Goal: Task Accomplishment & Management: Complete application form

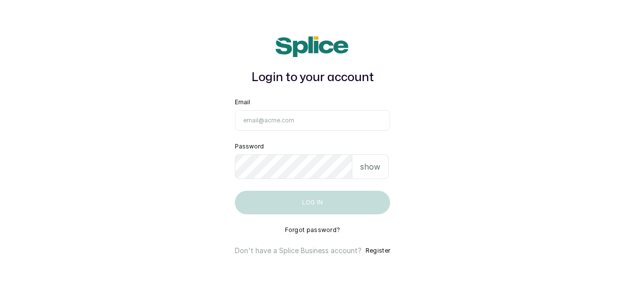
type input "[EMAIL_ADDRESS][DOMAIN_NAME]"
click at [358, 201] on button "Log in" at bounding box center [312, 203] width 155 height 24
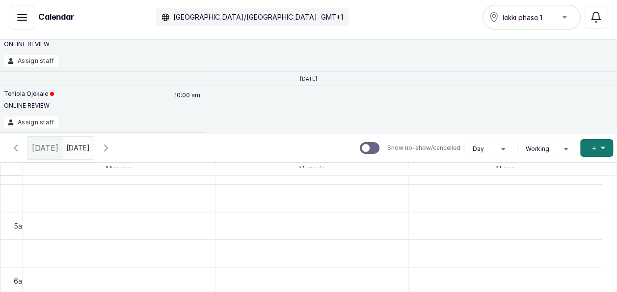
click at [17, 147] on icon "button" at bounding box center [16, 148] width 12 height 12
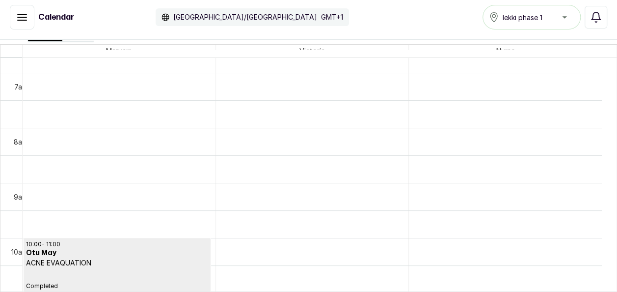
scroll to position [380, 0]
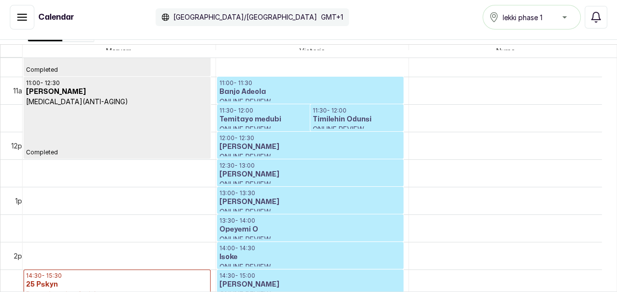
click at [508, 43] on div "Today Tue Sep 16, 2025 Show no-show/cancelled View Day Staff Working Add +" at bounding box center [308, 29] width 617 height 29
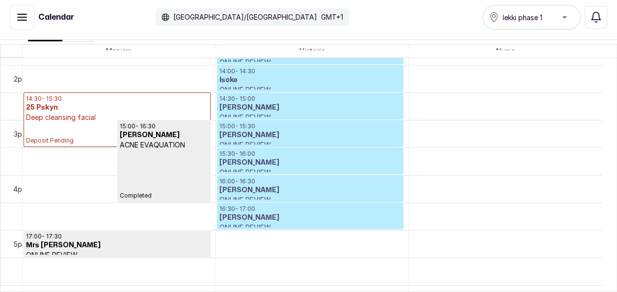
scroll to position [783, 0]
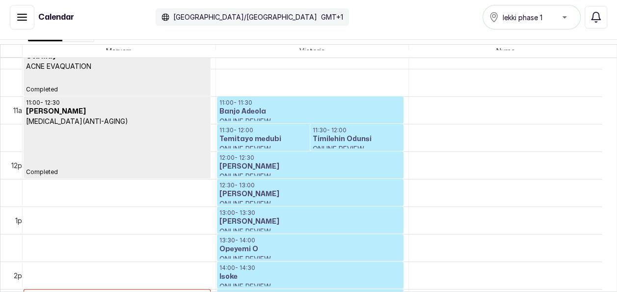
click at [27, 23] on icon "button" at bounding box center [22, 17] width 12 height 12
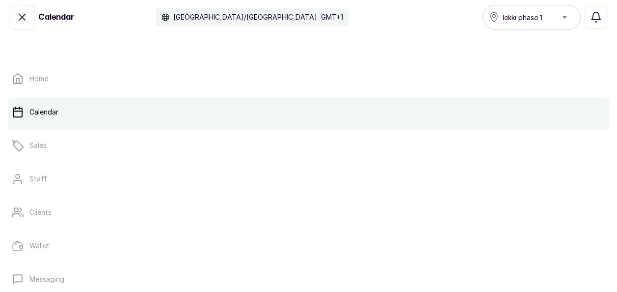
click at [15, 101] on link "Calendar" at bounding box center [309, 112] width 602 height 28
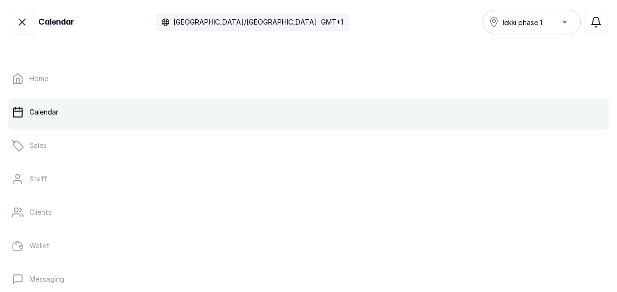
click at [25, 27] on icon "button" at bounding box center [22, 22] width 12 height 12
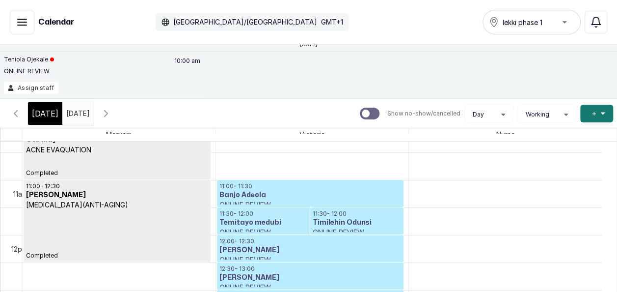
type input "dd/MM/yyyy"
click at [75, 113] on input "dd/MM/yyyy" at bounding box center [69, 111] width 12 height 17
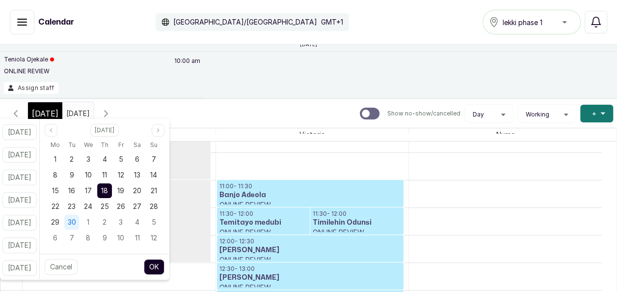
click at [76, 221] on span "30" at bounding box center [72, 222] width 8 height 8
click at [164, 265] on button "OK" at bounding box center [154, 267] width 21 height 16
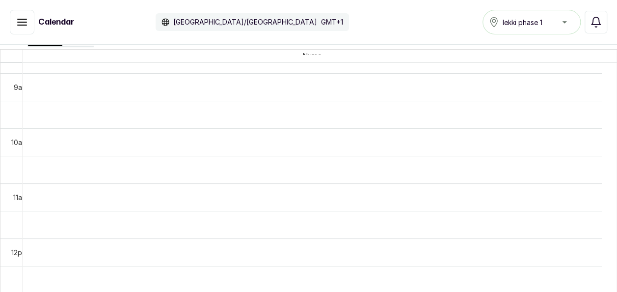
scroll to position [465, 0]
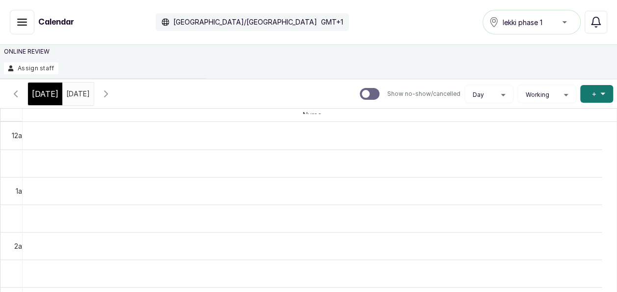
drag, startPoint x: 72, startPoint y: 96, endPoint x: 65, endPoint y: 95, distance: 6.9
click at [65, 95] on input "01/09/2025" at bounding box center [69, 91] width 12 height 17
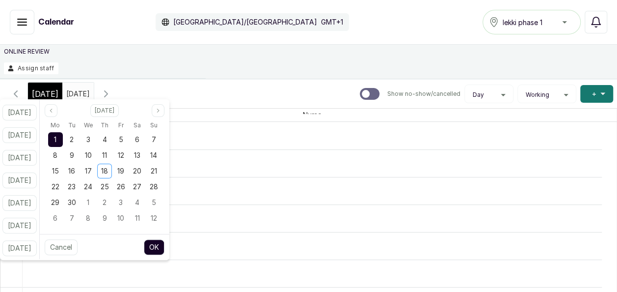
click at [65, 95] on input "01/09/2025" at bounding box center [69, 91] width 12 height 17
click at [112, 205] on div "2" at bounding box center [104, 202] width 15 height 15
click at [161, 247] on button "OK" at bounding box center [154, 247] width 21 height 16
type input "02/10/2025"
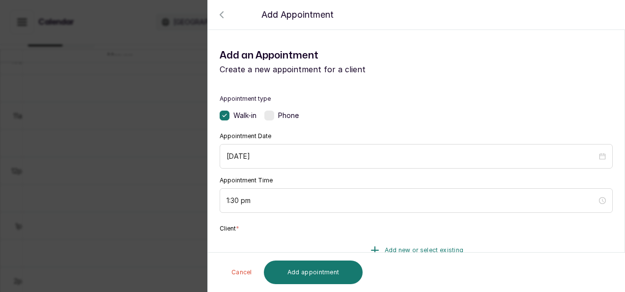
click at [385, 247] on span "Add new or select existing" at bounding box center [424, 250] width 79 height 8
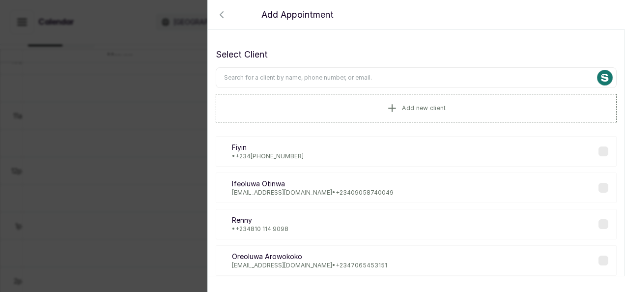
click at [334, 82] on input "text" at bounding box center [416, 77] width 401 height 21
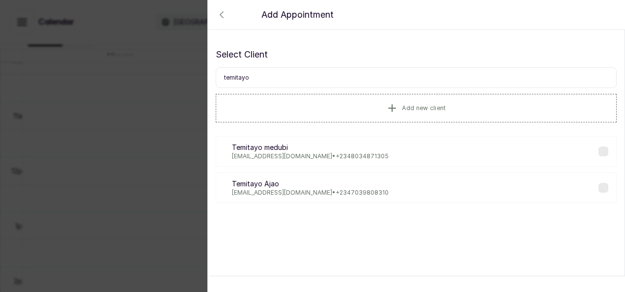
type input "temitayo"
click at [332, 152] on p "adeleyetemitayo@gmail.com • +234 8034871305" at bounding box center [310, 156] width 157 height 8
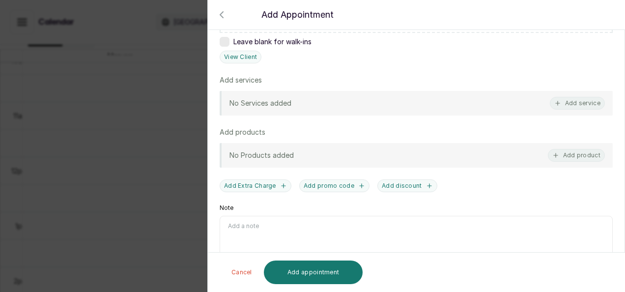
click at [513, 101] on div "No Services added Add service" at bounding box center [416, 103] width 393 height 25
click at [557, 99] on button "Add service" at bounding box center [577, 103] width 55 height 13
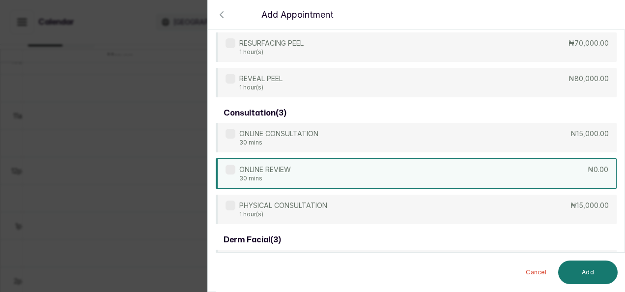
click at [396, 188] on div "ONLINE CONSULTATION 30 mins ₦15,000.00 ONLINE REVIEW 30 mins ₦0.00 PHYSICAL CON…" at bounding box center [416, 173] width 401 height 101
click at [400, 182] on div "ONLINE REVIEW 30 mins ₦0.00" at bounding box center [416, 173] width 401 height 30
click at [572, 266] on button "Add" at bounding box center [587, 272] width 59 height 24
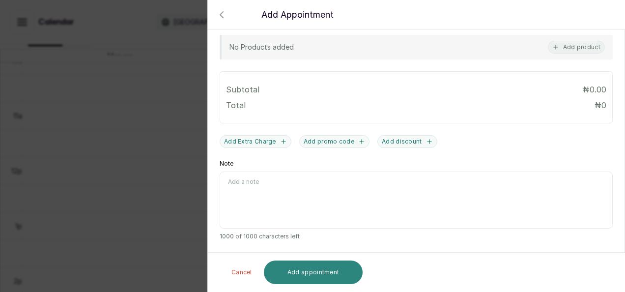
click at [350, 271] on button "Add appointment" at bounding box center [313, 272] width 99 height 24
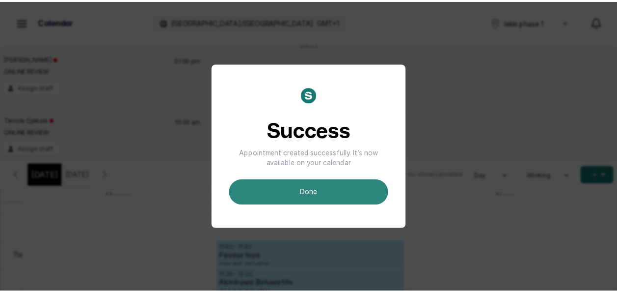
scroll to position [0, 0]
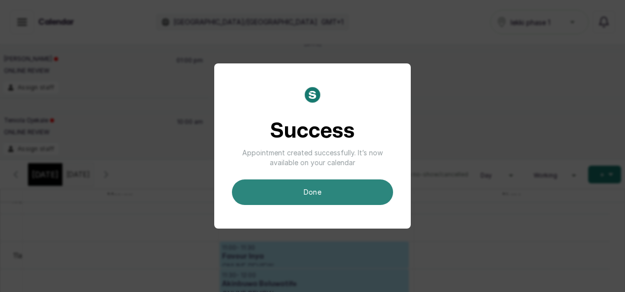
click at [336, 196] on button "done" at bounding box center [312, 192] width 161 height 26
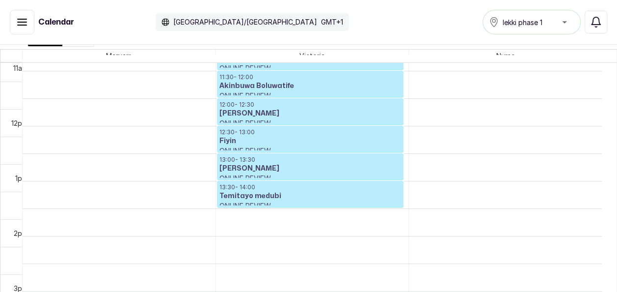
scroll to position [631, 0]
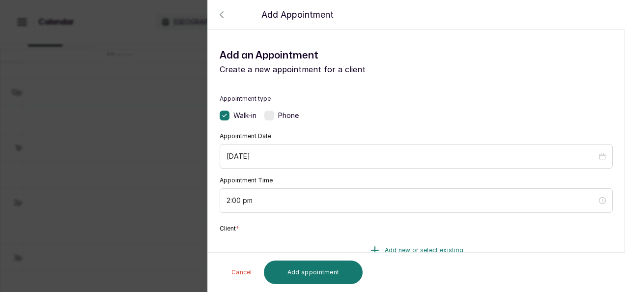
click at [369, 248] on icon "button" at bounding box center [375, 250] width 12 height 12
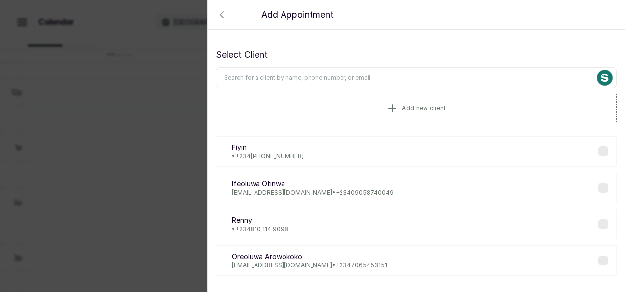
click at [336, 74] on input "text" at bounding box center [416, 77] width 401 height 21
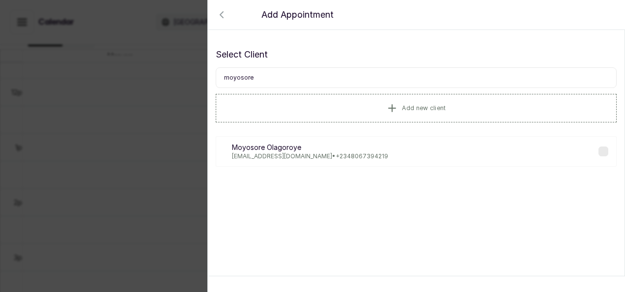
type input "moyosore"
click at [283, 158] on p "moyosoreolagoroye@gmail.com • +234 8067394219" at bounding box center [310, 156] width 156 height 8
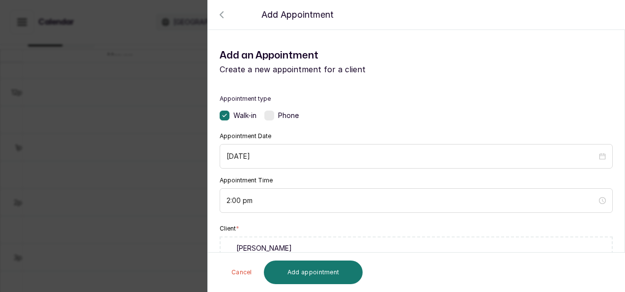
scroll to position [254, 0]
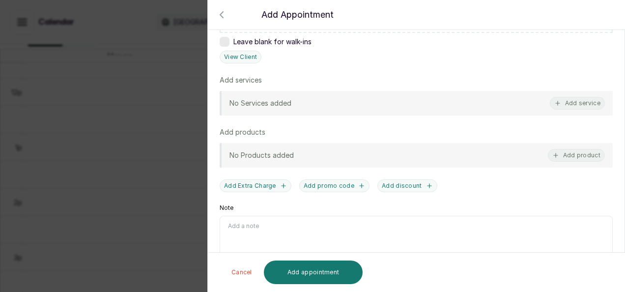
click at [449, 102] on div "No Services added Add service" at bounding box center [416, 103] width 393 height 25
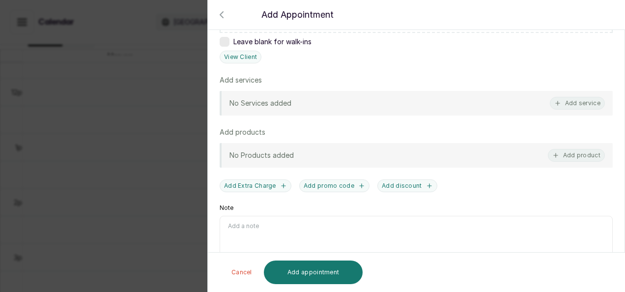
click at [449, 102] on div "No Services added Add service" at bounding box center [416, 103] width 393 height 25
drag, startPoint x: 449, startPoint y: 102, endPoint x: 556, endPoint y: 103, distance: 107.1
click at [556, 103] on div "No Services added Add service" at bounding box center [416, 103] width 393 height 25
click at [556, 103] on button "Add service" at bounding box center [577, 103] width 55 height 13
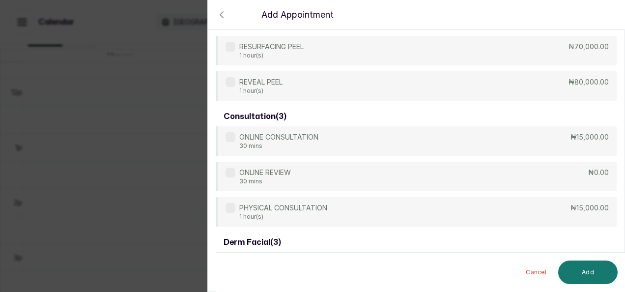
scroll to position [549, 0]
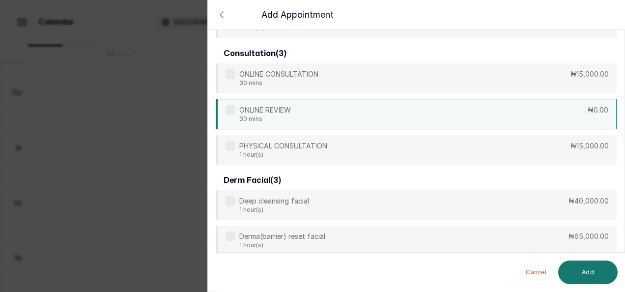
click at [381, 105] on div "ONLINE REVIEW 30 mins ₦0.00" at bounding box center [416, 114] width 401 height 30
click at [588, 283] on button "Add" at bounding box center [587, 272] width 59 height 24
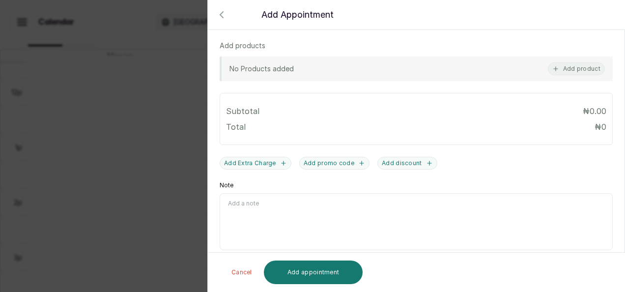
scroll to position [389, 0]
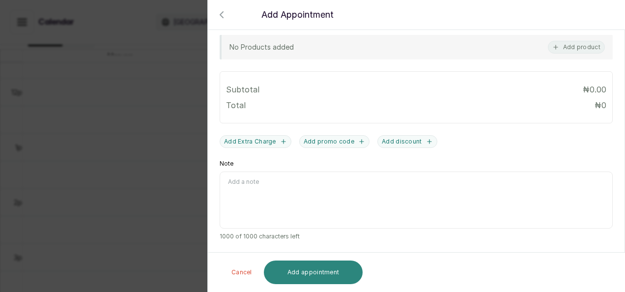
click at [348, 273] on button "Add appointment" at bounding box center [313, 272] width 99 height 24
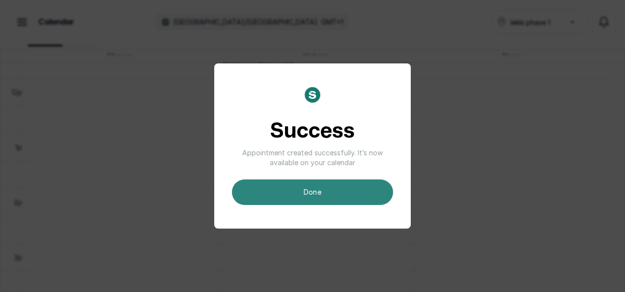
click at [359, 193] on button "done" at bounding box center [312, 192] width 161 height 26
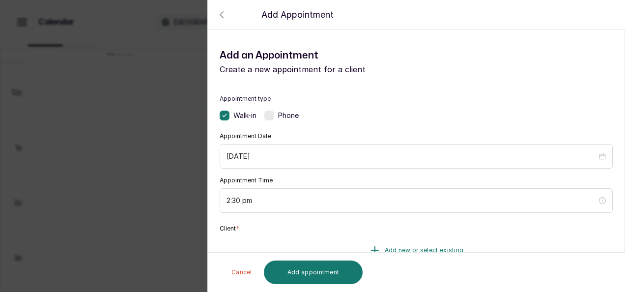
click at [406, 247] on span "Add new or select existing" at bounding box center [424, 250] width 79 height 8
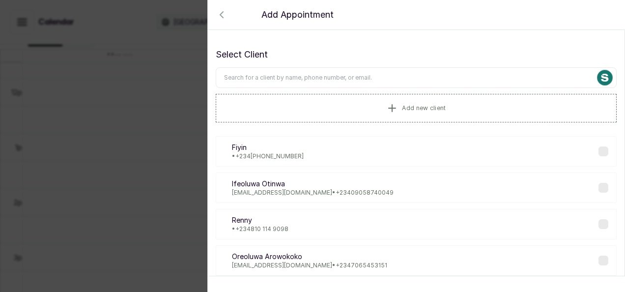
click at [352, 79] on input "text" at bounding box center [416, 77] width 401 height 21
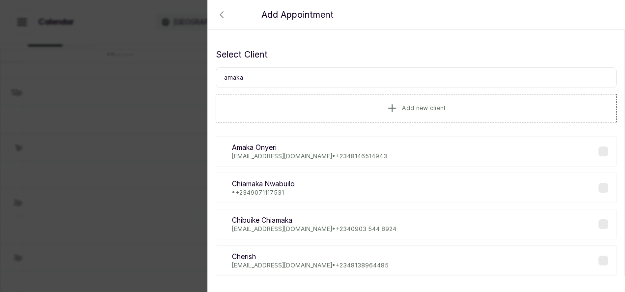
type input "amaka"
click at [270, 149] on p "Amaka Onyeri" at bounding box center [309, 147] width 155 height 10
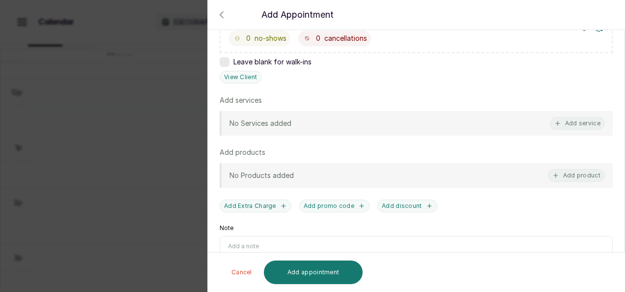
scroll to position [254, 0]
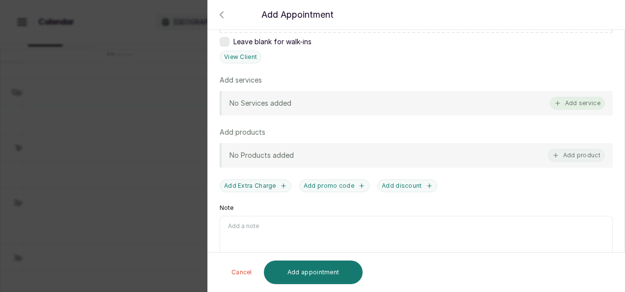
click at [584, 103] on button "Add service" at bounding box center [577, 103] width 55 height 13
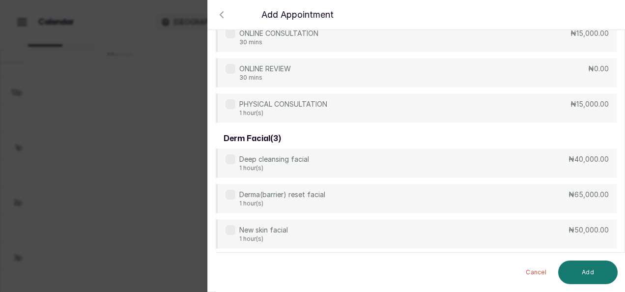
scroll to position [607, 0]
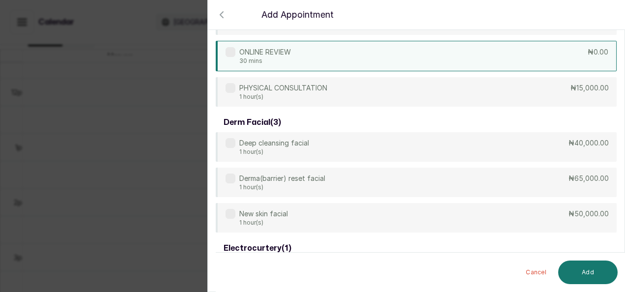
click at [360, 52] on div "ONLINE REVIEW 30 mins ₦0.00" at bounding box center [416, 56] width 401 height 30
click at [576, 268] on button "Add" at bounding box center [587, 272] width 59 height 24
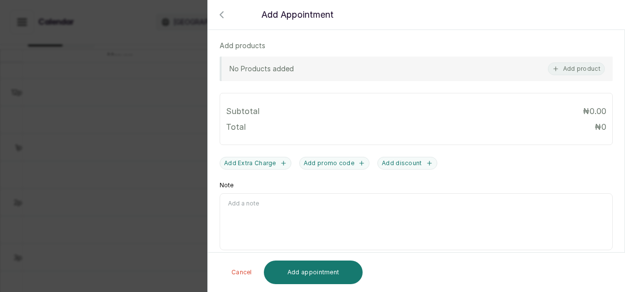
scroll to position [389, 0]
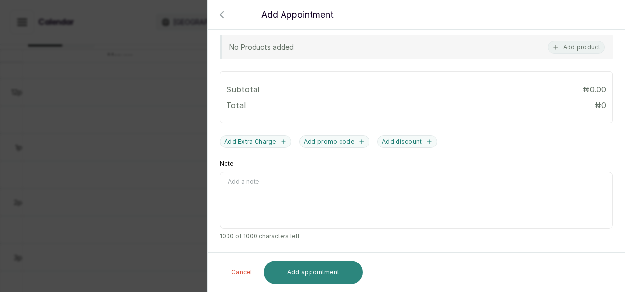
click at [336, 280] on button "Add appointment" at bounding box center [313, 272] width 99 height 24
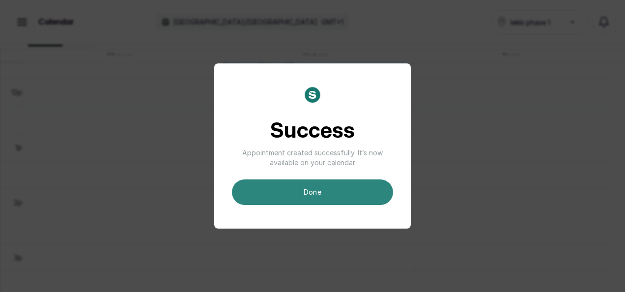
click at [345, 194] on button "done" at bounding box center [312, 192] width 161 height 26
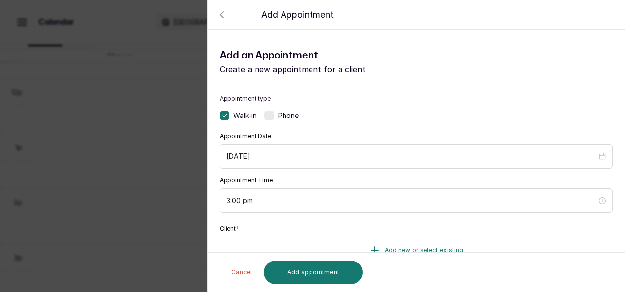
click at [369, 247] on icon "button" at bounding box center [375, 250] width 12 height 12
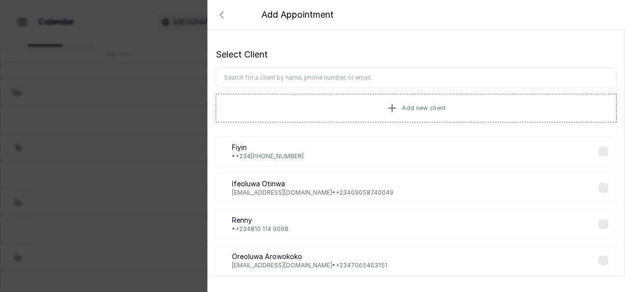
click at [349, 80] on input "text" at bounding box center [416, 77] width 401 height 21
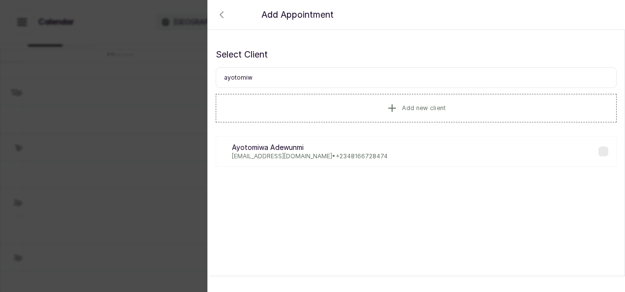
type input "ayotomiw"
click at [103, 158] on div "Back Add Appointment Select Client ayotomiw Add new client AA Ayotomiwa Adewunm…" at bounding box center [312, 146] width 625 height 292
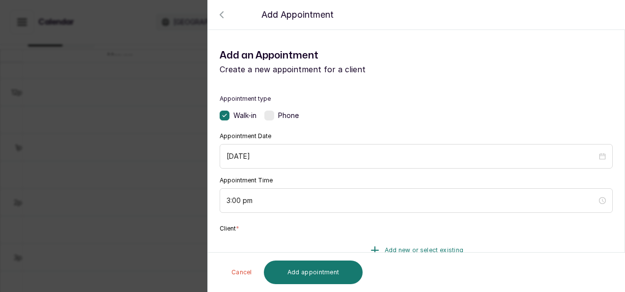
click at [348, 244] on button "Add new or select existing" at bounding box center [416, 250] width 393 height 28
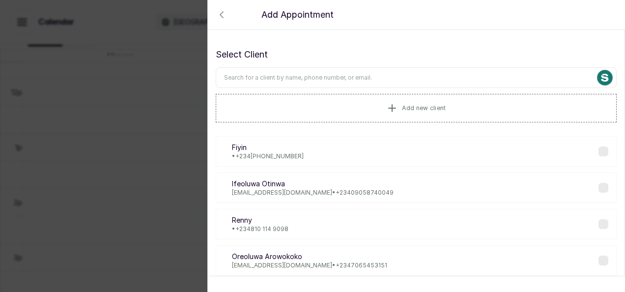
click at [349, 79] on input "text" at bounding box center [416, 77] width 401 height 21
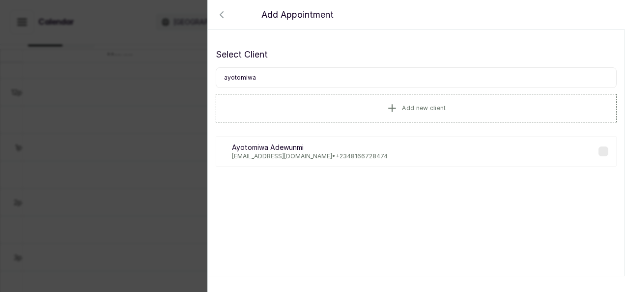
type input "ayotomiwa"
click at [307, 153] on p "tomiwa861@gmail.com • +234 8166728474" at bounding box center [310, 156] width 156 height 8
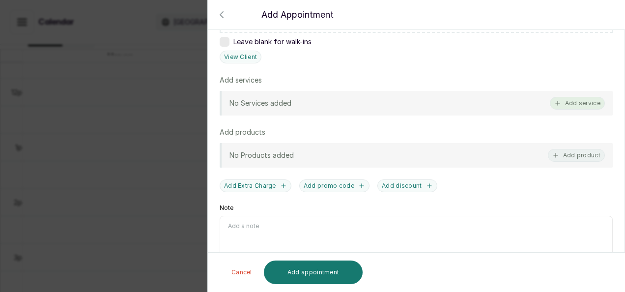
click at [564, 97] on button "Add service" at bounding box center [577, 103] width 55 height 13
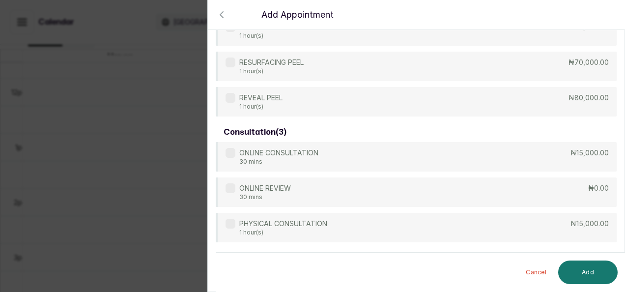
scroll to position [490, 0]
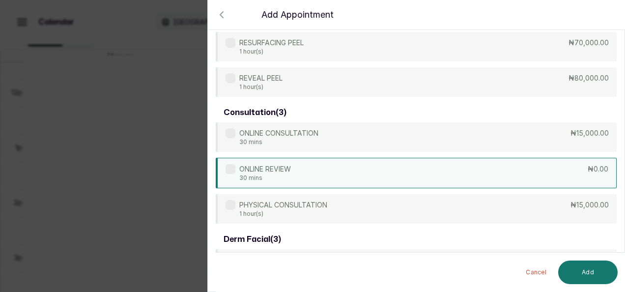
click at [368, 166] on div "ONLINE REVIEW 30 mins ₦0.00" at bounding box center [416, 173] width 401 height 30
click at [592, 277] on button "Add" at bounding box center [587, 272] width 59 height 24
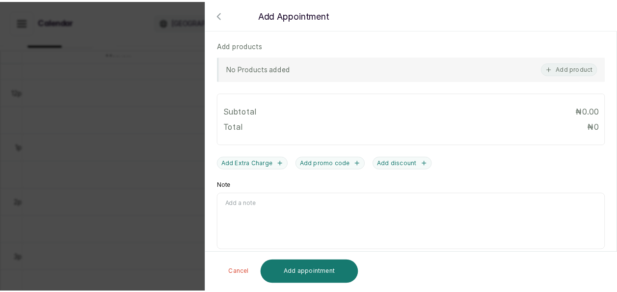
scroll to position [389, 0]
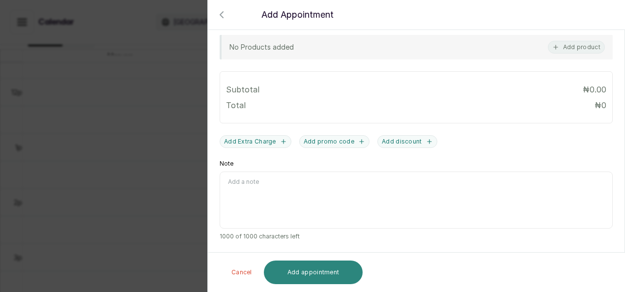
click at [311, 274] on button "Add appointment" at bounding box center [313, 272] width 99 height 24
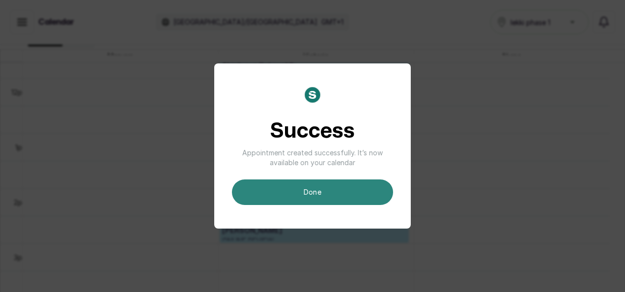
click at [333, 186] on button "done" at bounding box center [312, 192] width 161 height 26
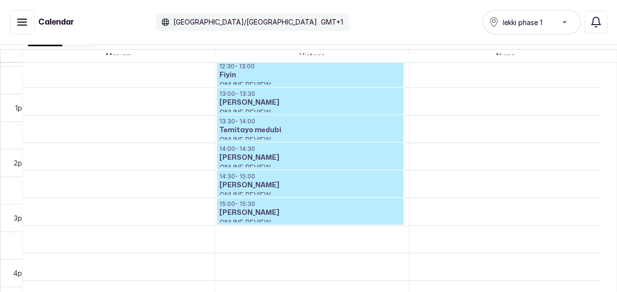
scroll to position [691, 0]
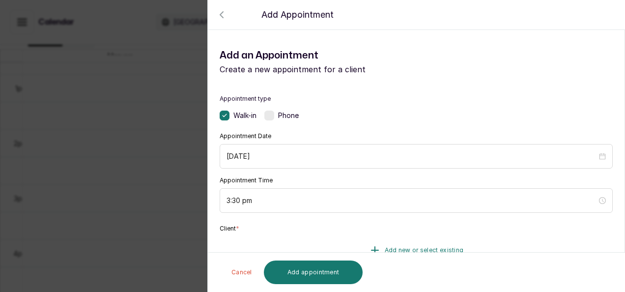
click at [379, 241] on button "Add new or select existing" at bounding box center [416, 250] width 393 height 28
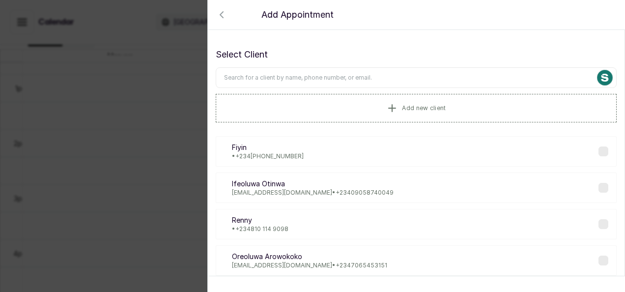
click at [363, 82] on input "text" at bounding box center [416, 77] width 401 height 21
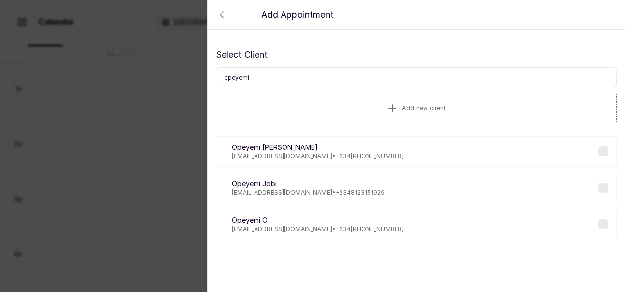
type input "opeyemi"
click at [287, 229] on p "oigbochiek@gmail.com • +234 812 834 0411" at bounding box center [318, 229] width 172 height 8
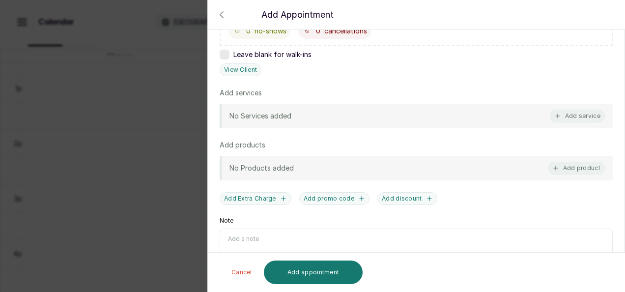
scroll to position [254, 0]
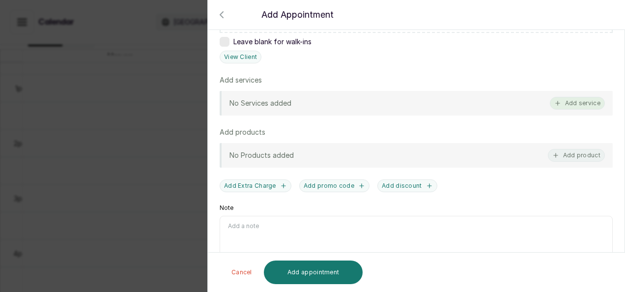
click at [579, 105] on button "Add service" at bounding box center [577, 103] width 55 height 13
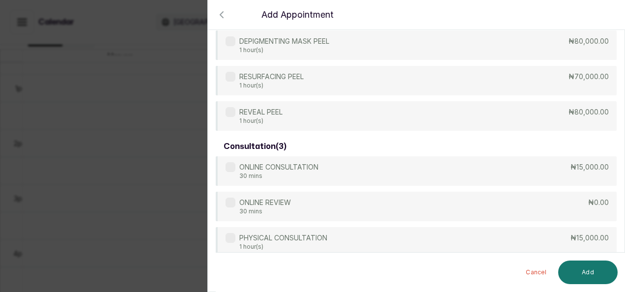
scroll to position [471, 0]
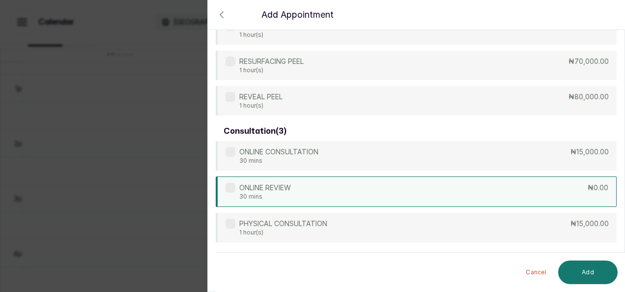
click at [318, 190] on div "ONLINE REVIEW 30 mins ₦0.00" at bounding box center [416, 191] width 401 height 30
click at [570, 267] on button "Add" at bounding box center [587, 272] width 59 height 24
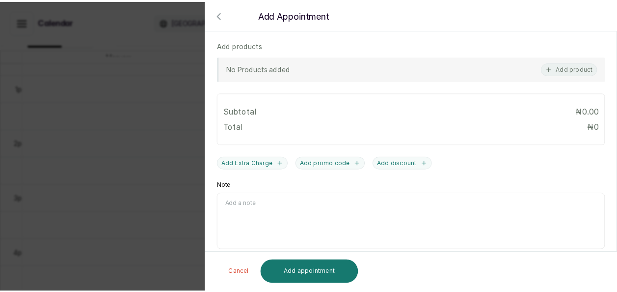
scroll to position [389, 0]
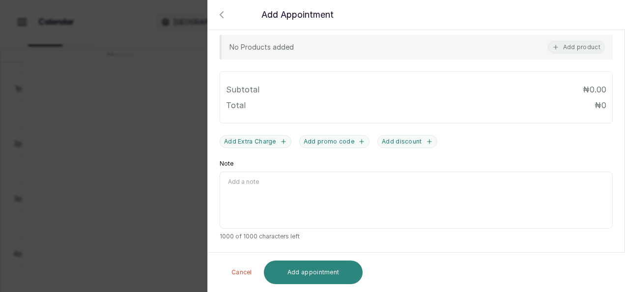
click at [333, 267] on button "Add appointment" at bounding box center [313, 272] width 99 height 24
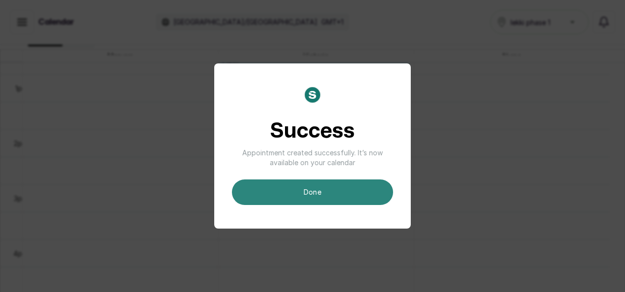
click at [329, 187] on button "done" at bounding box center [312, 192] width 161 height 26
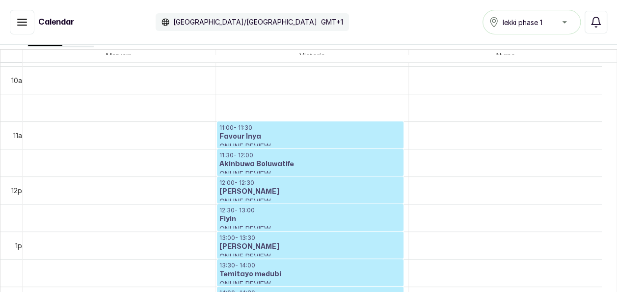
scroll to position [566, 0]
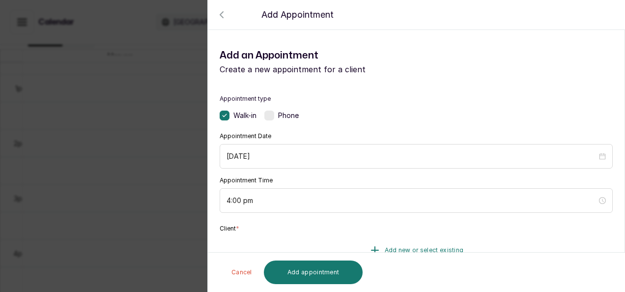
click at [394, 246] on span "Add new or select existing" at bounding box center [424, 250] width 79 height 8
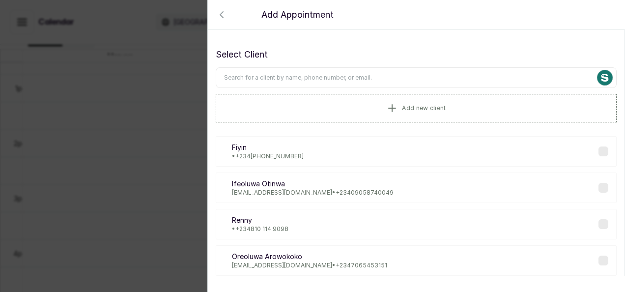
click at [388, 78] on input "text" at bounding box center [416, 77] width 401 height 21
type input "o"
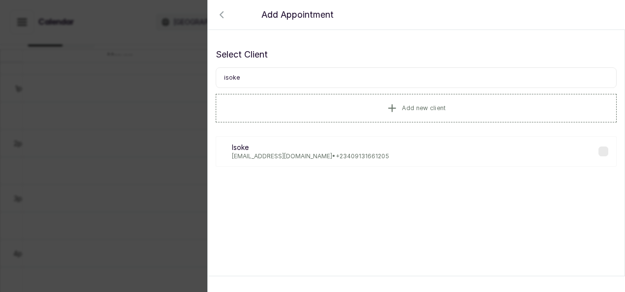
type input "isoke"
click at [358, 161] on div "Is Isoke Blessingisoke2626@gmail.com • +234 09131661205" at bounding box center [416, 151] width 401 height 30
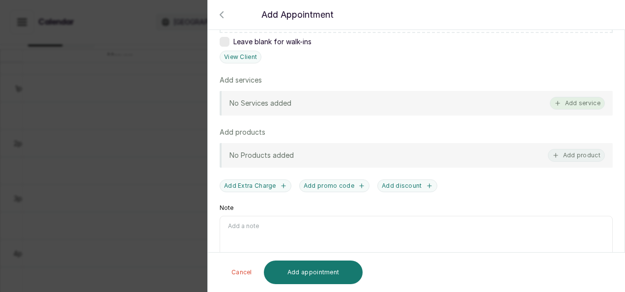
click at [578, 102] on button "Add service" at bounding box center [577, 103] width 55 height 13
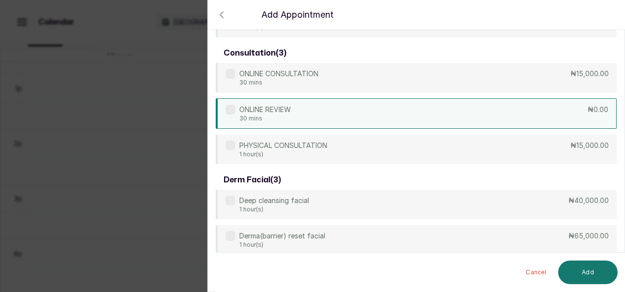
click at [549, 101] on div "ONLINE REVIEW 30 mins ₦0.00" at bounding box center [416, 113] width 401 height 30
click at [593, 264] on button "Add" at bounding box center [587, 272] width 59 height 24
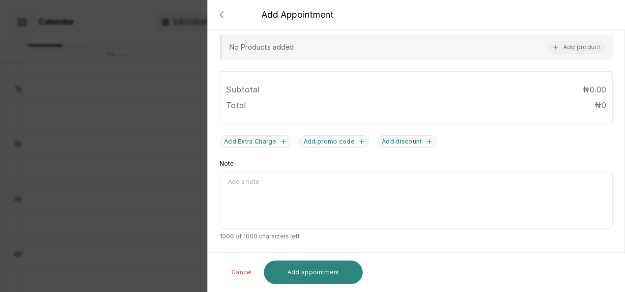
click at [340, 274] on button "Add appointment" at bounding box center [313, 272] width 99 height 24
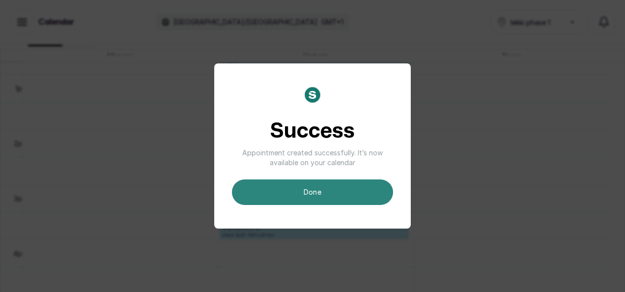
click at [350, 197] on button "done" at bounding box center [312, 192] width 161 height 26
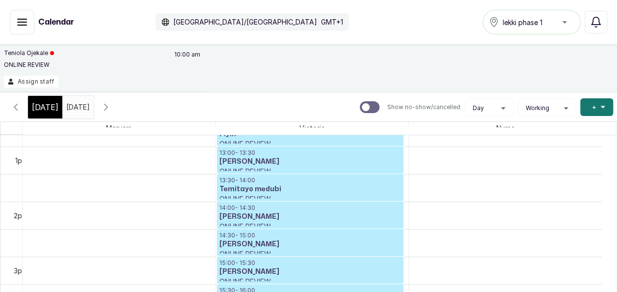
click at [93, 103] on span at bounding box center [84, 104] width 19 height 17
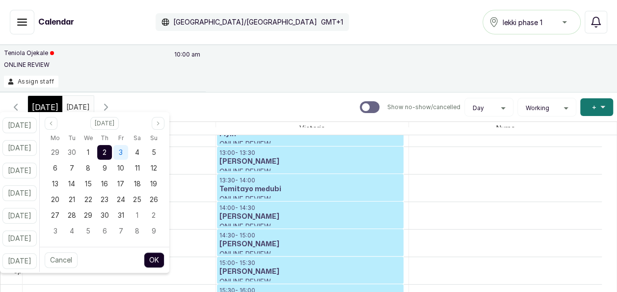
click at [123, 149] on span "3" at bounding box center [121, 152] width 4 height 8
click at [165, 255] on button "OK" at bounding box center [154, 260] width 21 height 16
type input "03/10/2025"
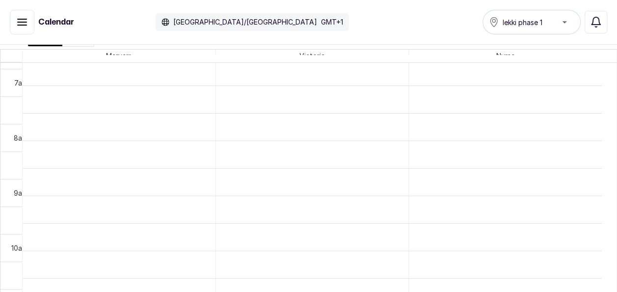
scroll to position [390, 0]
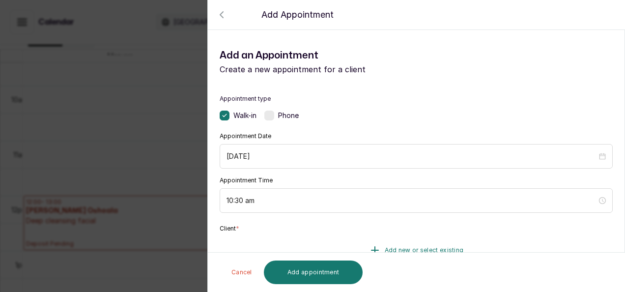
click at [398, 245] on button "Add new or select existing" at bounding box center [416, 250] width 393 height 28
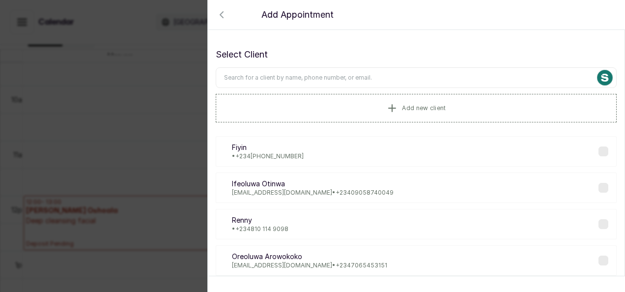
click at [374, 83] on input "text" at bounding box center [416, 77] width 401 height 21
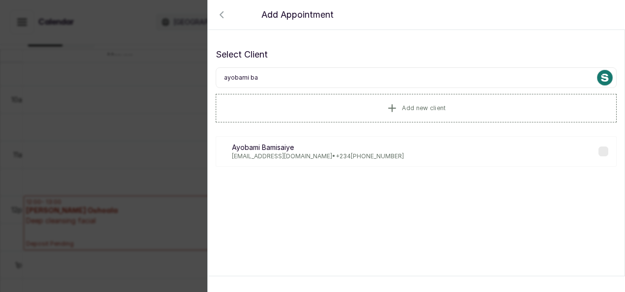
type input "ayobami ba"
click at [358, 148] on p "Ayobami Bamisaiye" at bounding box center [318, 147] width 172 height 10
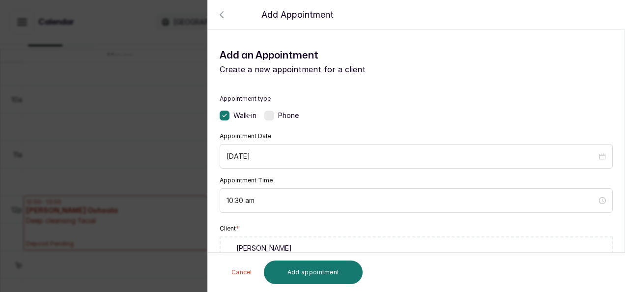
scroll to position [254, 0]
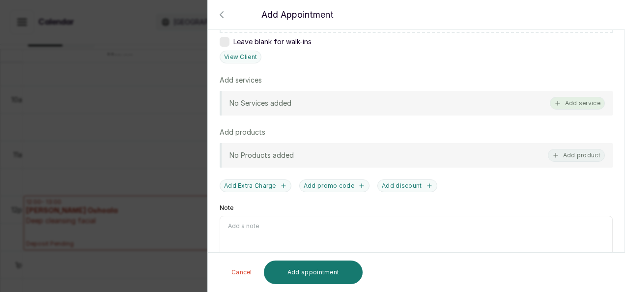
click at [591, 107] on button "Add service" at bounding box center [577, 103] width 55 height 13
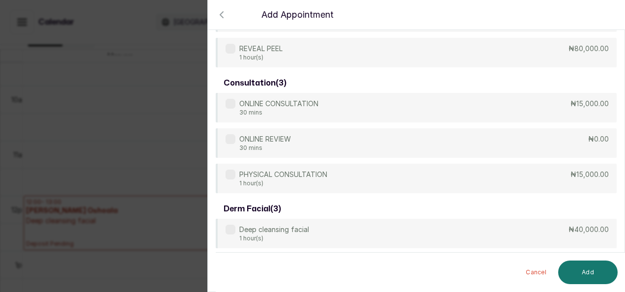
scroll to position [529, 0]
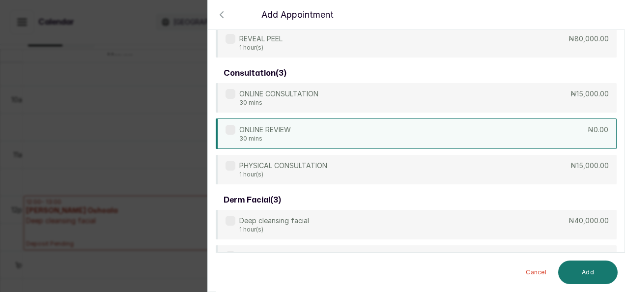
click at [389, 127] on div "ONLINE REVIEW 30 mins ₦0.00" at bounding box center [416, 133] width 401 height 30
click at [578, 272] on button "Add" at bounding box center [587, 272] width 59 height 24
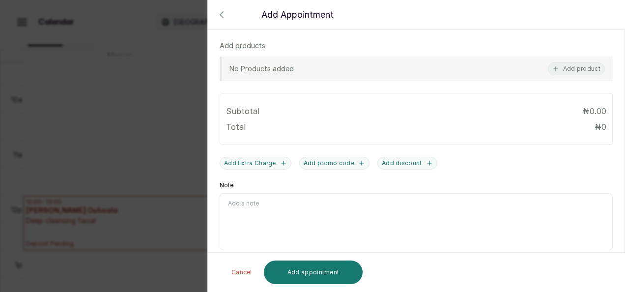
scroll to position [389, 0]
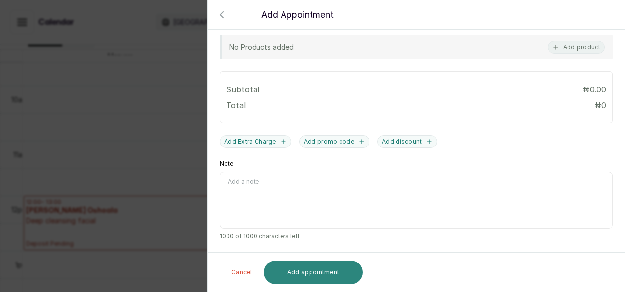
click at [322, 269] on button "Add appointment" at bounding box center [313, 272] width 99 height 24
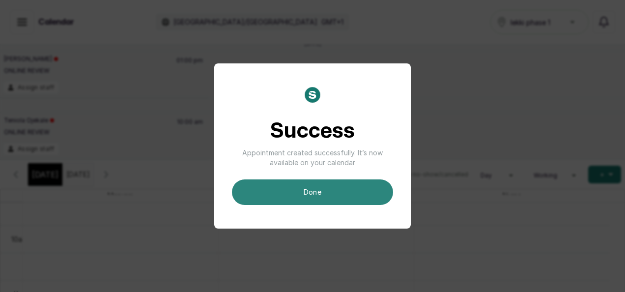
scroll to position [0, 0]
click at [327, 191] on button "done" at bounding box center [312, 192] width 161 height 26
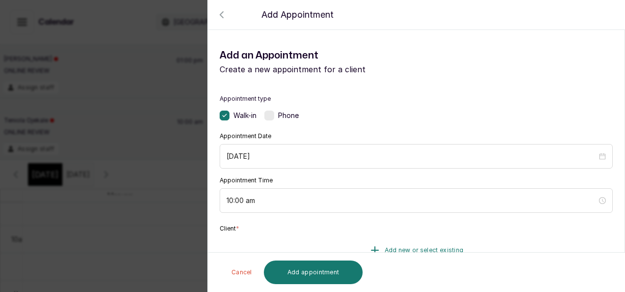
click at [302, 242] on button "Add new or select existing" at bounding box center [416, 250] width 393 height 28
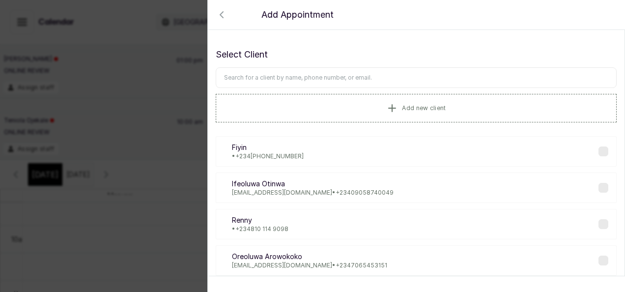
click at [321, 83] on input "text" at bounding box center [416, 77] width 401 height 21
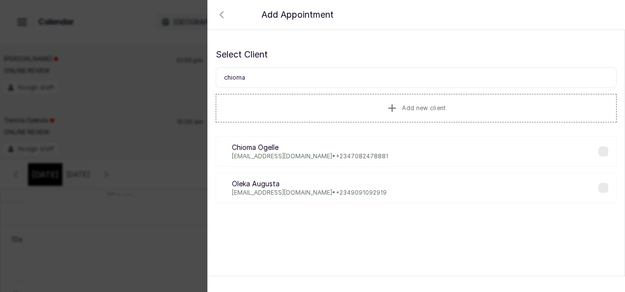
type input "chioma"
click at [305, 152] on p "Evan52@yahoo.com • +234 7082478881" at bounding box center [310, 156] width 156 height 8
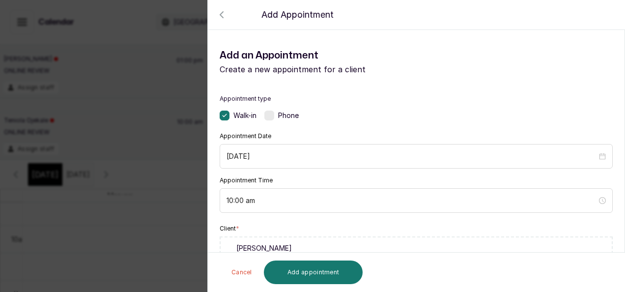
scroll to position [254, 0]
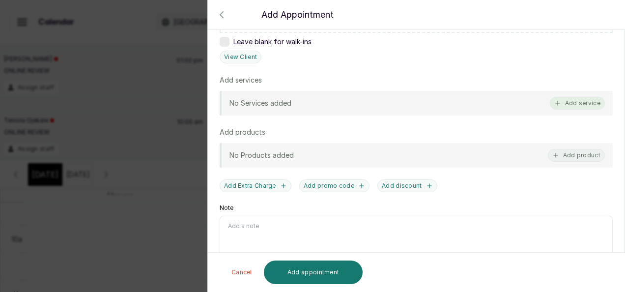
click at [586, 98] on button "Add service" at bounding box center [577, 103] width 55 height 13
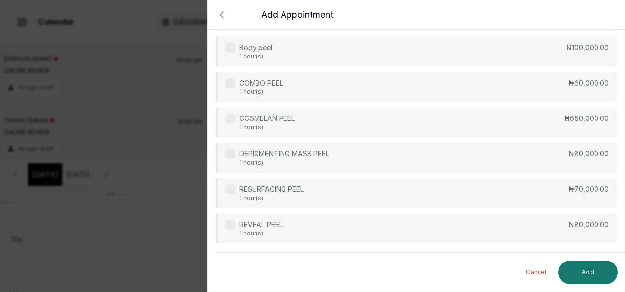
scroll to position [412, 0]
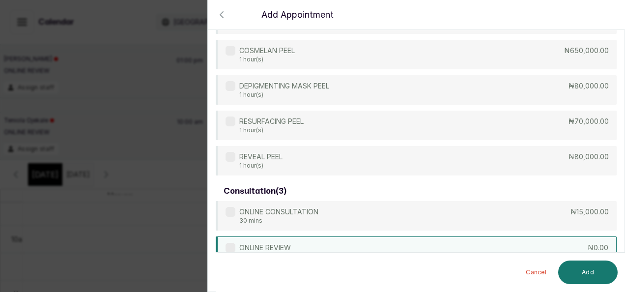
click at [471, 249] on div "ONLINE REVIEW 30 mins ₦0.00" at bounding box center [416, 251] width 401 height 30
click at [576, 270] on button "Add" at bounding box center [587, 272] width 59 height 24
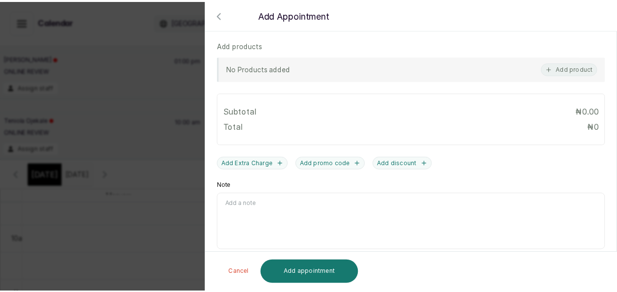
scroll to position [389, 0]
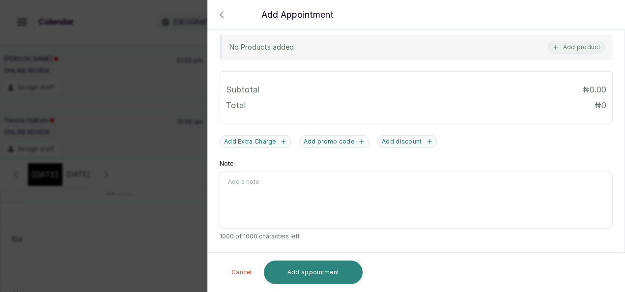
click at [328, 274] on button "Add appointment" at bounding box center [313, 272] width 99 height 24
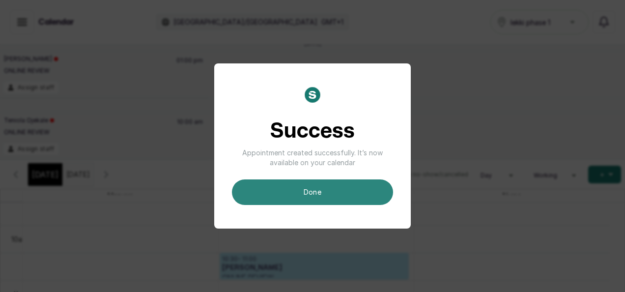
click at [370, 194] on button "done" at bounding box center [312, 192] width 161 height 26
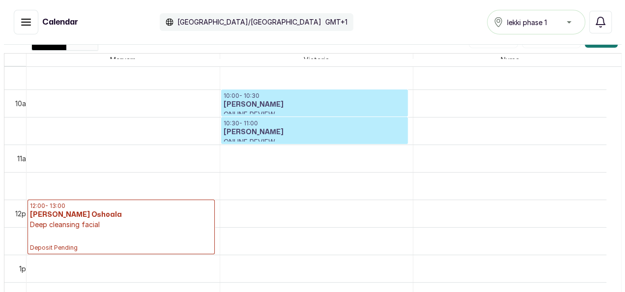
scroll to position [172, 0]
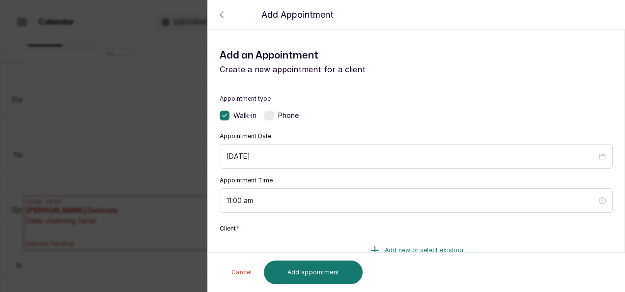
click at [385, 241] on button "Add new or select existing" at bounding box center [416, 250] width 393 height 28
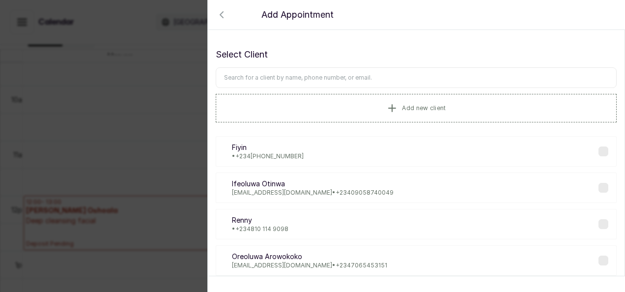
click at [380, 77] on input "text" at bounding box center [416, 77] width 401 height 21
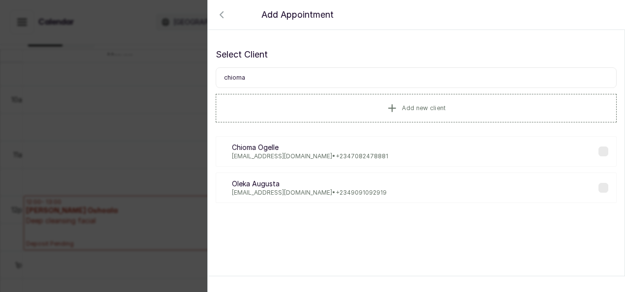
type input "chioma"
click at [307, 158] on p "Evan52@yahoo.com • +234 7082478881" at bounding box center [310, 156] width 156 height 8
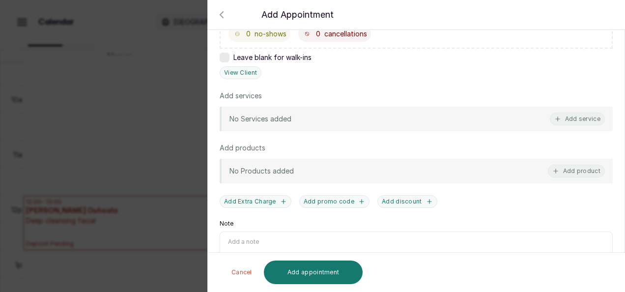
scroll to position [254, 0]
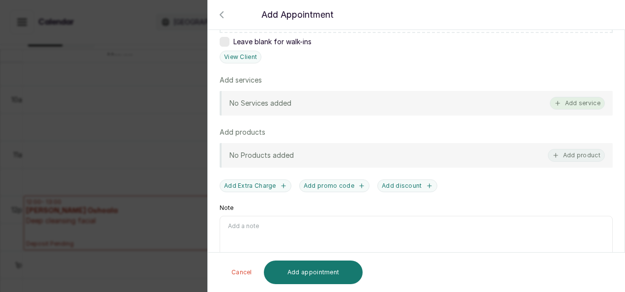
click at [565, 97] on button "Add service" at bounding box center [577, 103] width 55 height 13
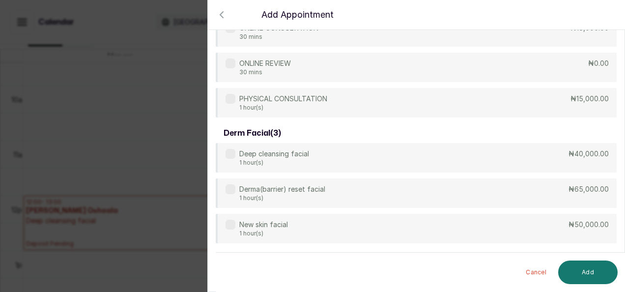
scroll to position [627, 0]
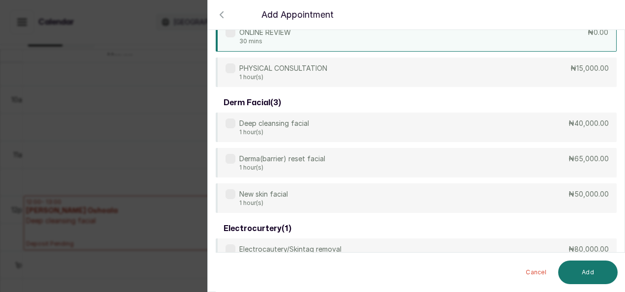
click at [494, 39] on div "ONLINE REVIEW 30 mins ₦0.00" at bounding box center [416, 36] width 401 height 30
click at [586, 268] on button "Add" at bounding box center [587, 272] width 59 height 24
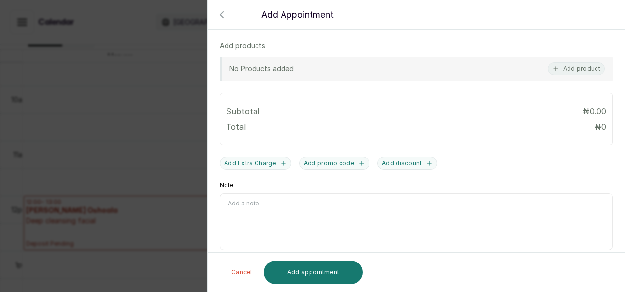
scroll to position [389, 0]
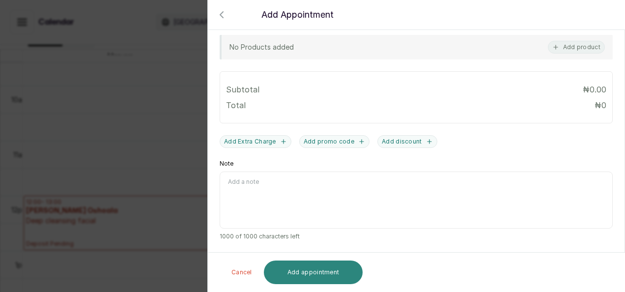
click at [349, 280] on button "Add appointment" at bounding box center [313, 272] width 99 height 24
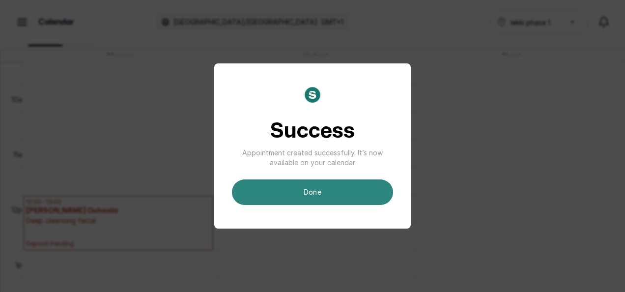
click at [339, 199] on button "done" at bounding box center [312, 192] width 161 height 26
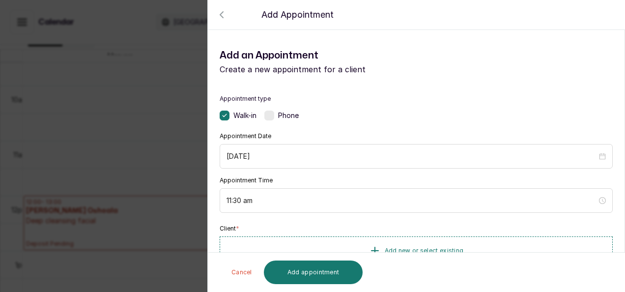
click at [177, 164] on div "Back Add Appointment Add an Appointment Create a new appointment for a client A…" at bounding box center [312, 146] width 625 height 292
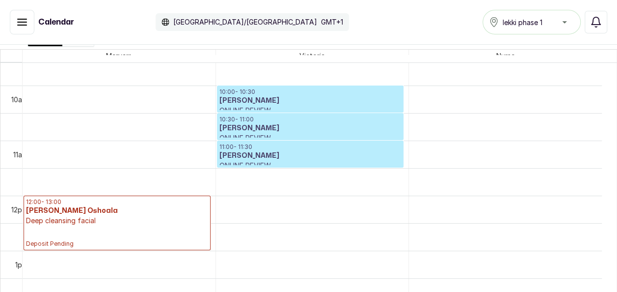
click at [250, 159] on h3 "Chioma Ogelle" at bounding box center [311, 156] width 182 height 10
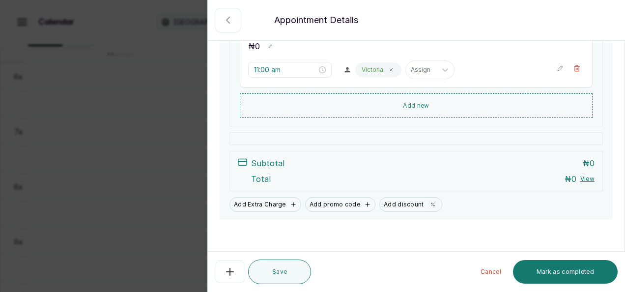
scroll to position [186, 0]
click at [569, 72] on button "Show no-show/cancelled" at bounding box center [576, 68] width 15 height 15
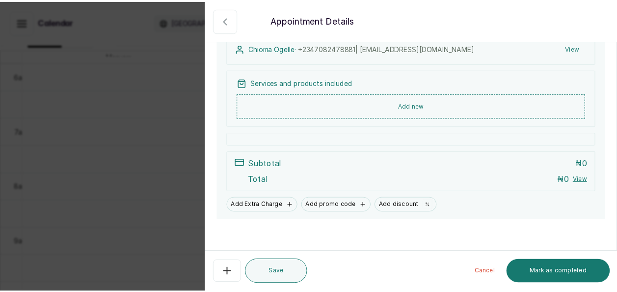
scroll to position [0, 0]
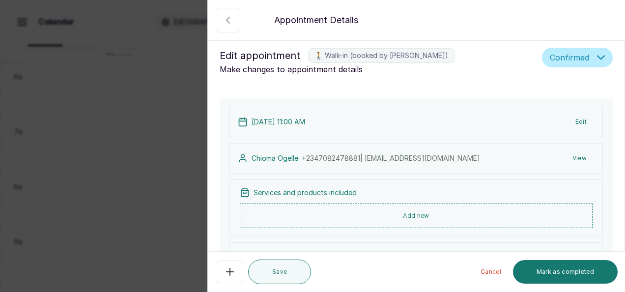
click at [624, 60] on html "MO Maryam Olawoyin Home Calendar Sales Staff Clients Wallet Messaging Rewards C…" at bounding box center [312, 148] width 625 height 297
click at [597, 70] on div "Confirmed" at bounding box center [577, 62] width 71 height 28
click at [594, 63] on button "Confirmed" at bounding box center [577, 58] width 71 height 20
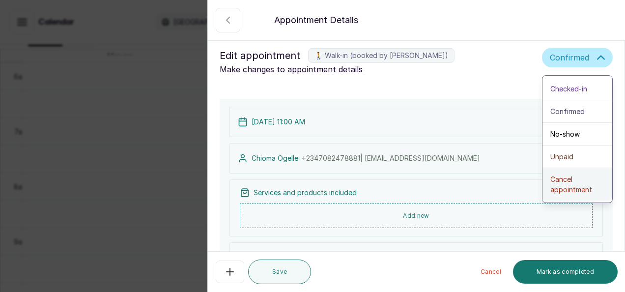
click at [550, 180] on span "Cancel appointment" at bounding box center [577, 184] width 54 height 21
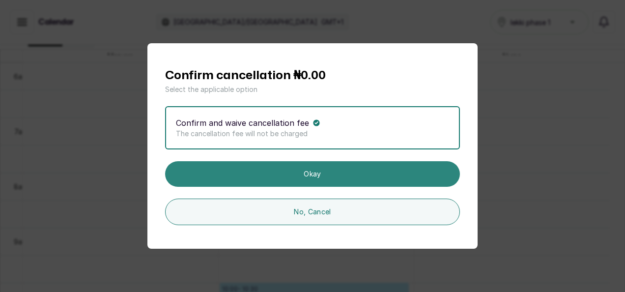
click at [386, 184] on button "Okay" at bounding box center [312, 174] width 295 height 26
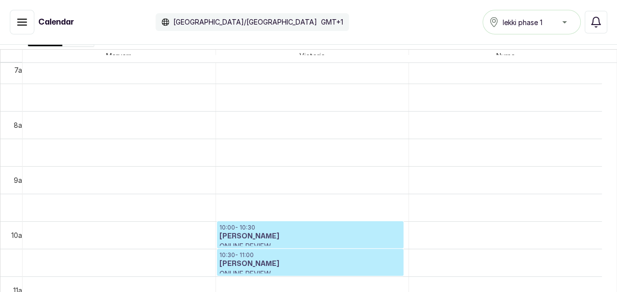
scroll to position [409, 0]
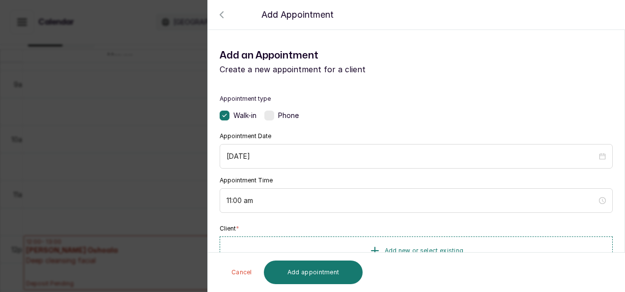
click at [406, 254] on div "TOTAL: ₦ Cancel Add appointment" at bounding box center [416, 271] width 417 height 39
drag, startPoint x: 410, startPoint y: 236, endPoint x: 409, endPoint y: 248, distance: 11.8
click at [409, 248] on button "Add new or select existing" at bounding box center [416, 250] width 393 height 28
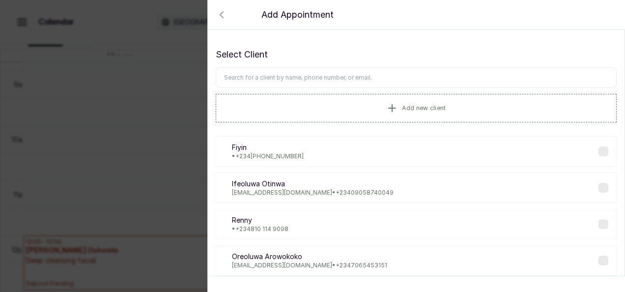
click at [409, 248] on div "OA Oreoluwa Arowokoko Arowokokooreoluwa@gmail.com • +234 7065453151" at bounding box center [416, 260] width 401 height 30
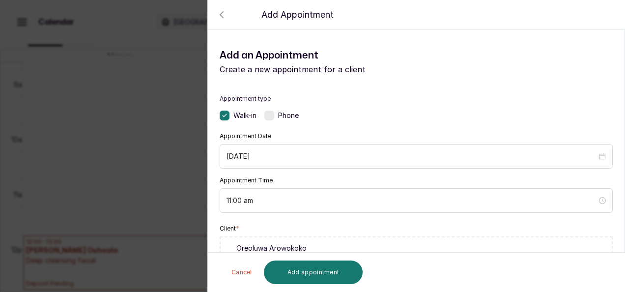
click at [187, 111] on div "Back Add Appointment Add an Appointment Create a new appointment for a client A…" at bounding box center [312, 146] width 625 height 292
click at [414, 266] on div "TOTAL: ₦ Cancel Add appointment" at bounding box center [416, 271] width 417 height 39
click at [470, 233] on div "Client * Add new or select existing Leave blank for walk-ins" at bounding box center [416, 253] width 393 height 58
click at [461, 235] on div "Client * Add new or select existing Leave blank for walk-ins" at bounding box center [416, 253] width 393 height 58
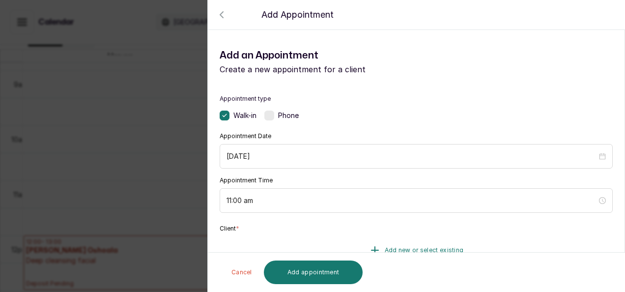
click at [459, 240] on button "Add new or select existing" at bounding box center [416, 250] width 393 height 28
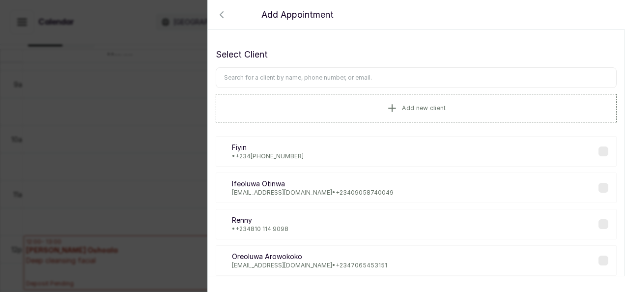
click at [396, 76] on input "text" at bounding box center [416, 77] width 401 height 21
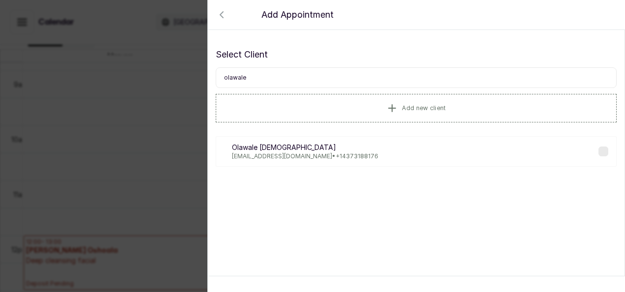
type input "olawale"
click at [369, 146] on div "OE Olawale Ezekiel olawaleezekiel@yahoo.com • +1 4373188176" at bounding box center [416, 151] width 401 height 30
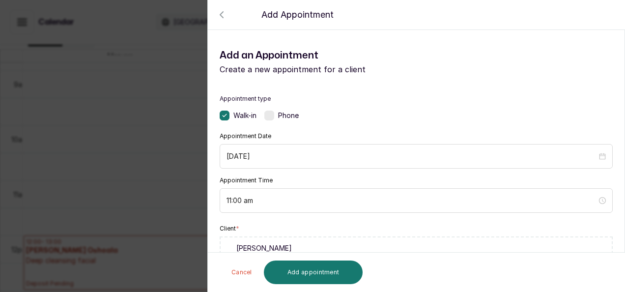
scroll to position [254, 0]
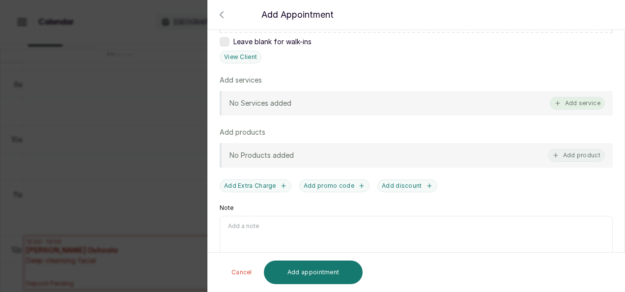
click at [579, 106] on button "Add service" at bounding box center [577, 103] width 55 height 13
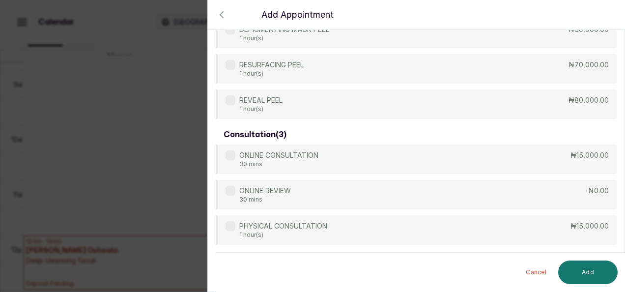
scroll to position [471, 0]
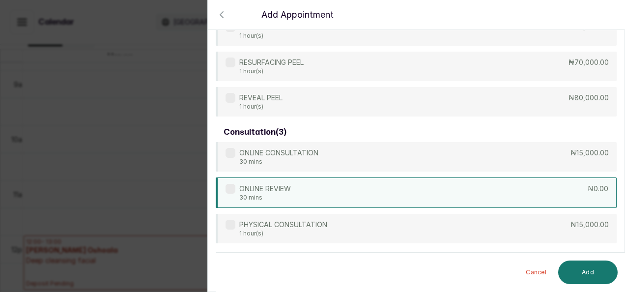
click at [410, 197] on div "ONLINE REVIEW 30 mins ₦0.00" at bounding box center [416, 192] width 401 height 30
click at [574, 263] on button "Add" at bounding box center [587, 272] width 59 height 24
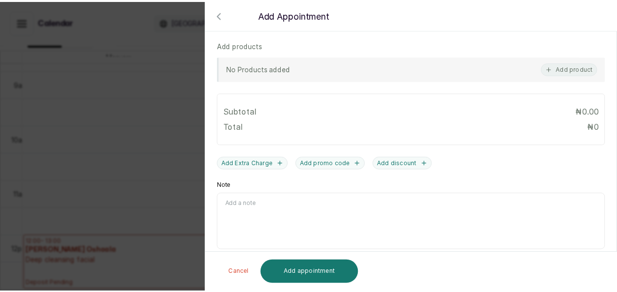
scroll to position [389, 0]
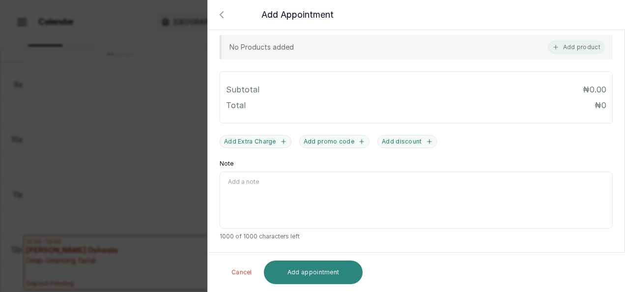
click at [323, 272] on button "Add appointment" at bounding box center [313, 272] width 99 height 24
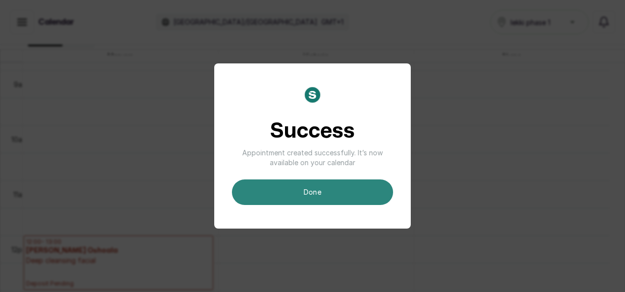
click at [347, 196] on button "done" at bounding box center [312, 192] width 161 height 26
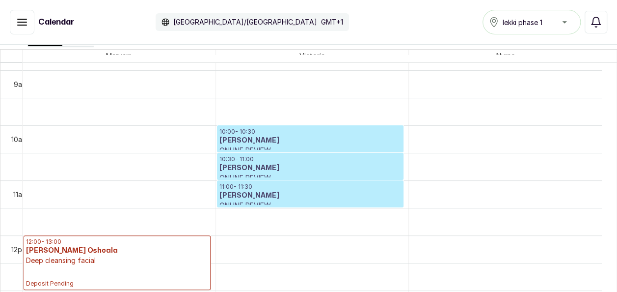
scroll to position [331, 0]
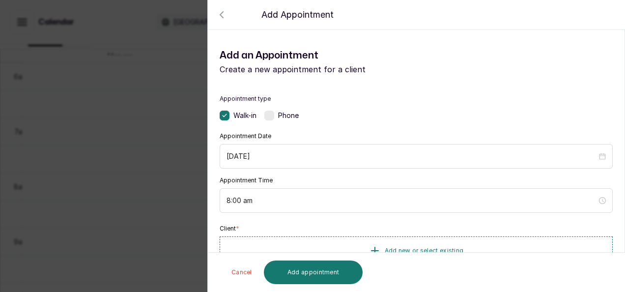
click at [34, 81] on div "Back Add Appointment Add an Appointment Create a new appointment for a client A…" at bounding box center [312, 146] width 625 height 292
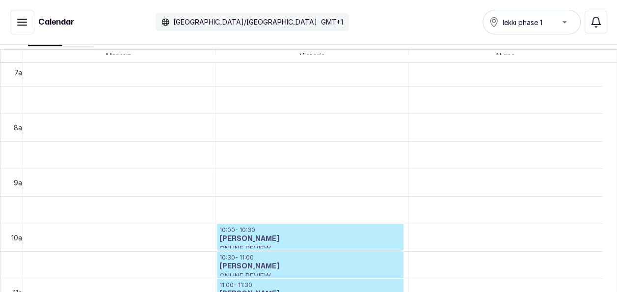
scroll to position [409, 0]
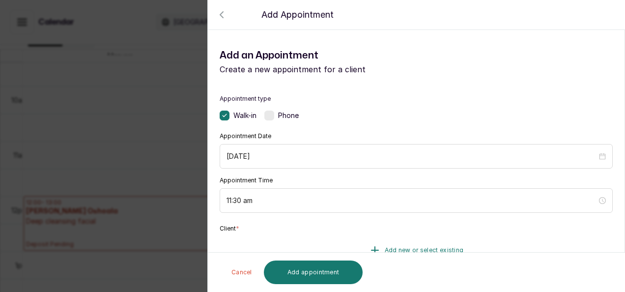
click at [389, 242] on button "Add new or select existing" at bounding box center [416, 250] width 393 height 28
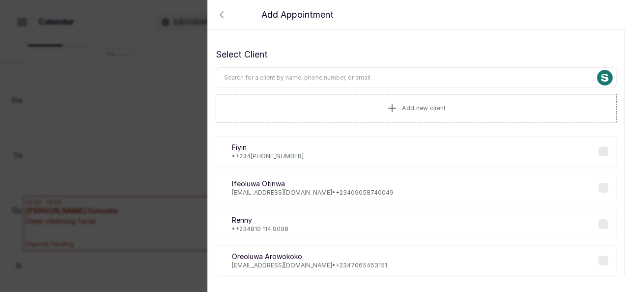
click at [334, 77] on input "text" at bounding box center [416, 77] width 401 height 21
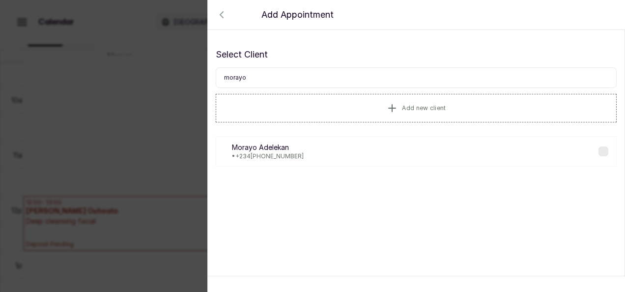
type input "morayo"
click at [315, 154] on div "MA Morayo Adelekan • +234 808 288 6682" at bounding box center [416, 151] width 401 height 30
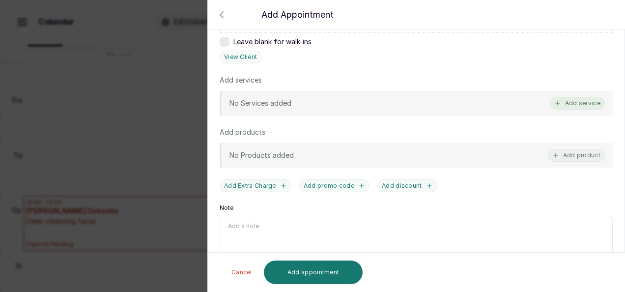
click at [584, 101] on button "Add service" at bounding box center [577, 103] width 55 height 13
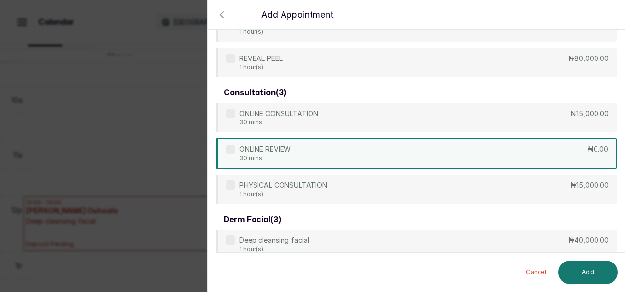
click at [414, 151] on div "ONLINE REVIEW 30 mins ₦0.00" at bounding box center [416, 153] width 401 height 30
click at [583, 273] on button "Add" at bounding box center [587, 272] width 59 height 24
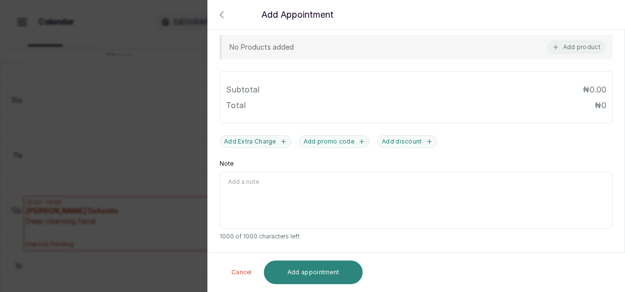
click at [333, 276] on button "Add appointment" at bounding box center [313, 272] width 99 height 24
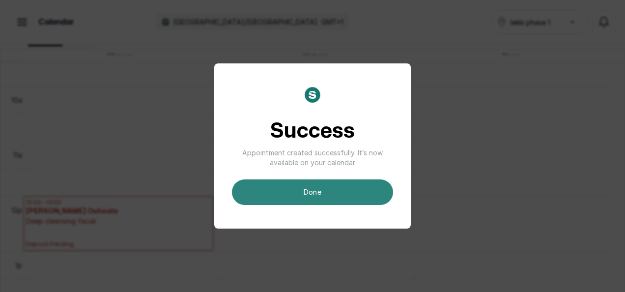
click at [334, 199] on button "done" at bounding box center [312, 192] width 161 height 26
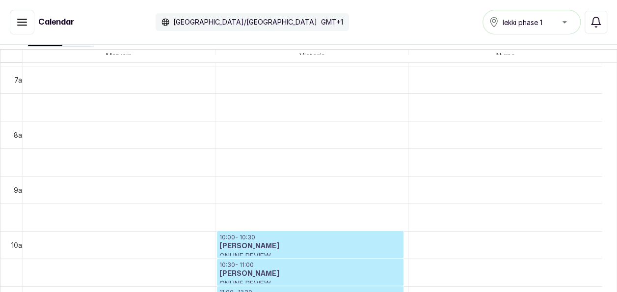
scroll to position [403, 0]
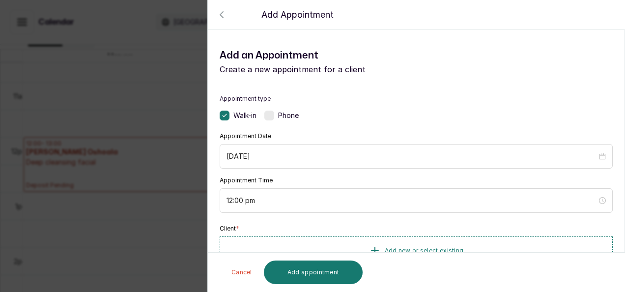
click at [345, 254] on div "TOTAL: ₦ Cancel Add appointment" at bounding box center [416, 271] width 417 height 39
click at [350, 249] on button "Add new or select existing" at bounding box center [416, 250] width 393 height 28
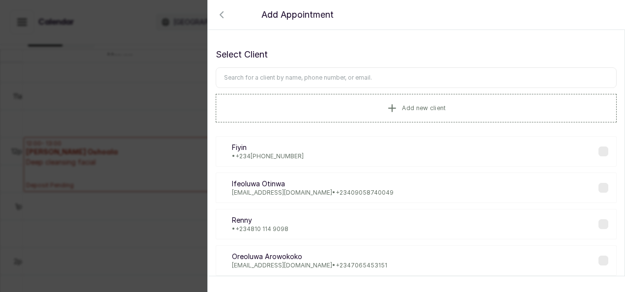
click at [342, 83] on input "text" at bounding box center [416, 77] width 401 height 21
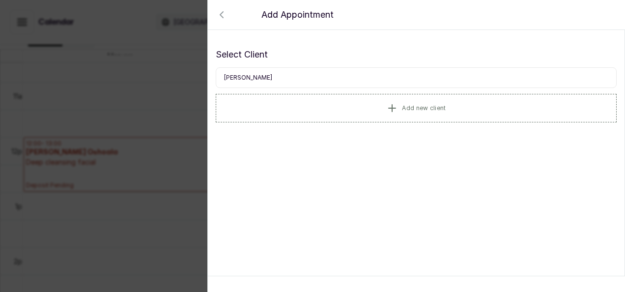
click at [269, 87] on input "jane ogelle" at bounding box center [416, 77] width 401 height 21
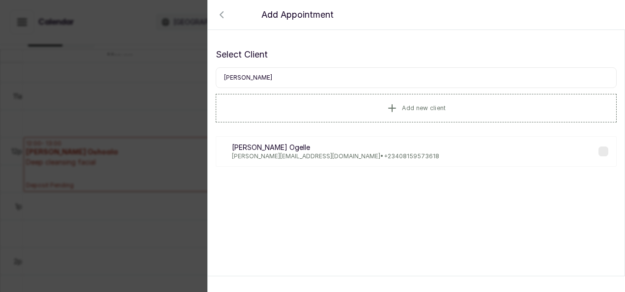
type input "jane ogelle"
click at [282, 150] on p "Jane Ogelle" at bounding box center [335, 147] width 207 height 10
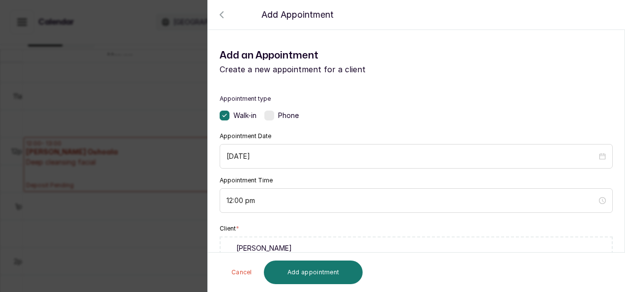
scroll to position [254, 0]
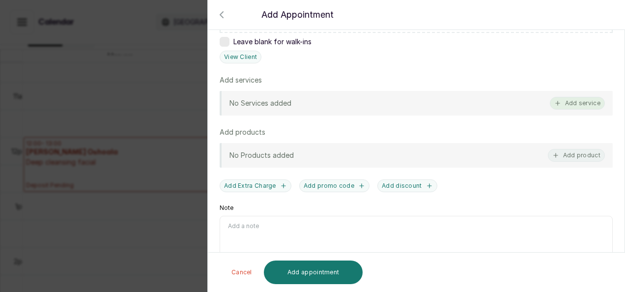
click at [563, 100] on button "Add service" at bounding box center [577, 103] width 55 height 13
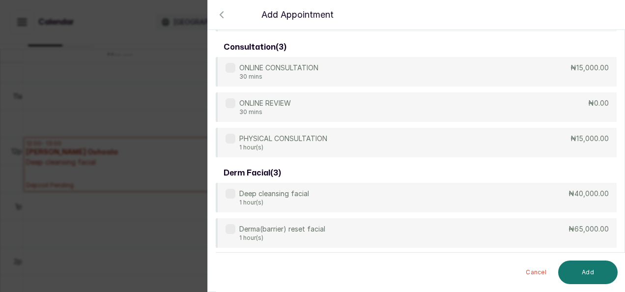
scroll to position [548, 0]
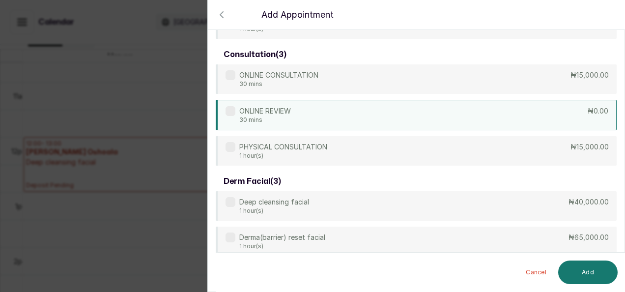
click at [574, 117] on div "ONLINE REVIEW 30 mins ₦0.00" at bounding box center [416, 115] width 401 height 30
click at [598, 270] on button "Add" at bounding box center [587, 272] width 59 height 24
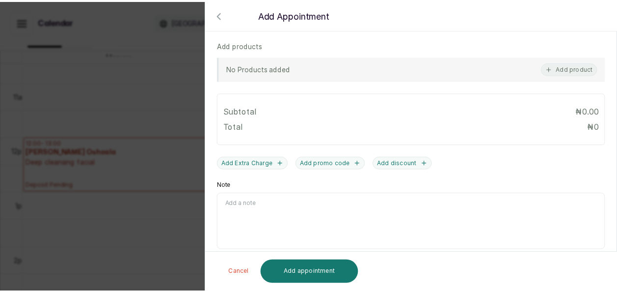
scroll to position [389, 0]
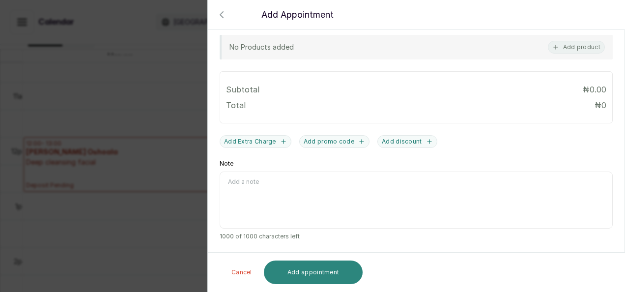
click at [330, 269] on button "Add appointment" at bounding box center [313, 272] width 99 height 24
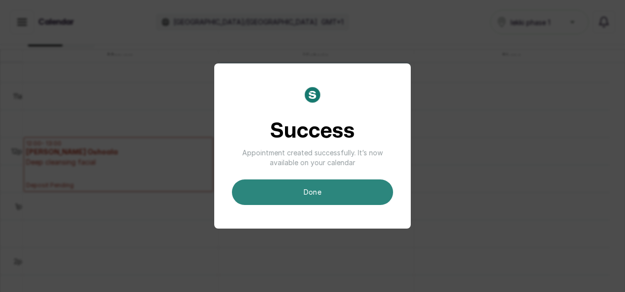
click at [335, 195] on button "done" at bounding box center [312, 192] width 161 height 26
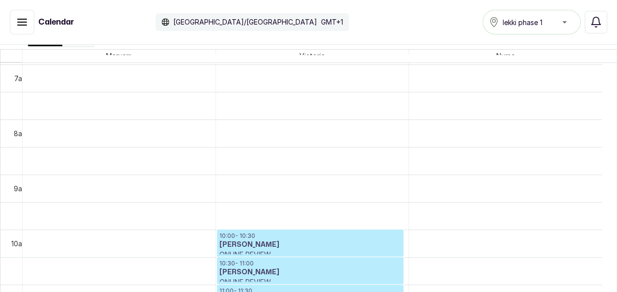
scroll to position [398, 0]
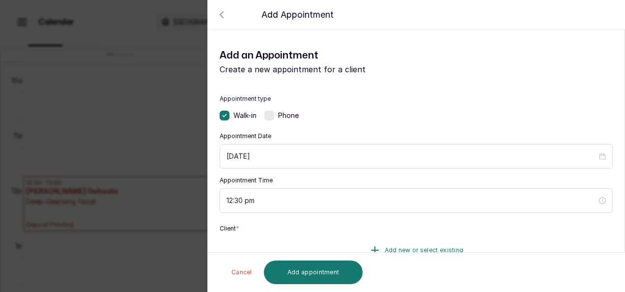
click at [408, 250] on span "Add new or select existing" at bounding box center [424, 250] width 79 height 8
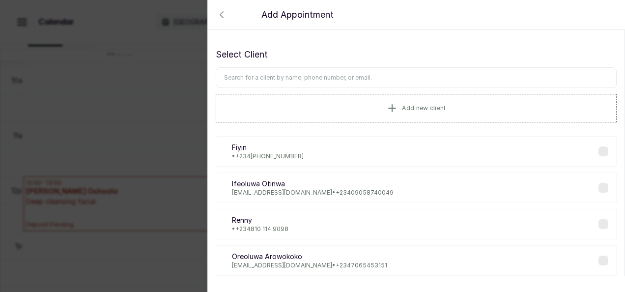
click at [362, 76] on input "text" at bounding box center [416, 77] width 401 height 21
click at [345, 77] on input "text" at bounding box center [416, 77] width 401 height 21
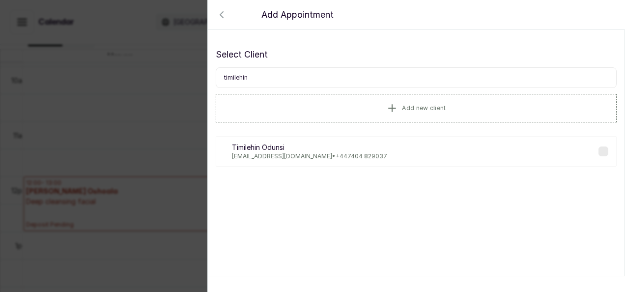
type input "timilehin"
click at [323, 162] on div "TO Timilehin Odunsi Odunsitimilehin288@gmail.com • +44 ‪7404 829037‬" at bounding box center [416, 151] width 401 height 30
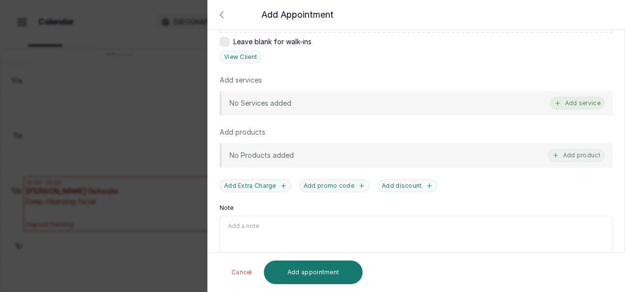
click at [587, 97] on button "Add service" at bounding box center [577, 103] width 55 height 13
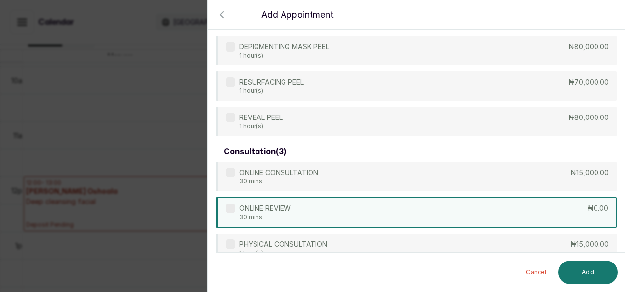
click at [450, 208] on div "ONLINE REVIEW 30 mins ₦0.00" at bounding box center [416, 212] width 401 height 30
click at [570, 271] on button "Add" at bounding box center [587, 272] width 59 height 24
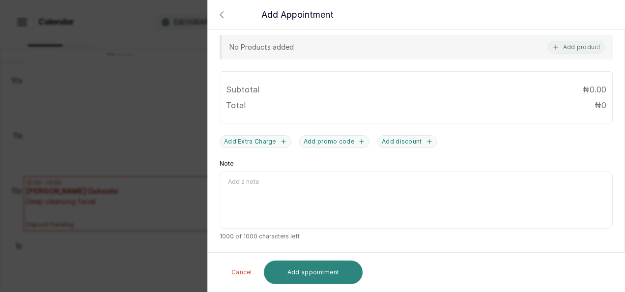
click at [331, 283] on button "Add appointment" at bounding box center [313, 272] width 99 height 24
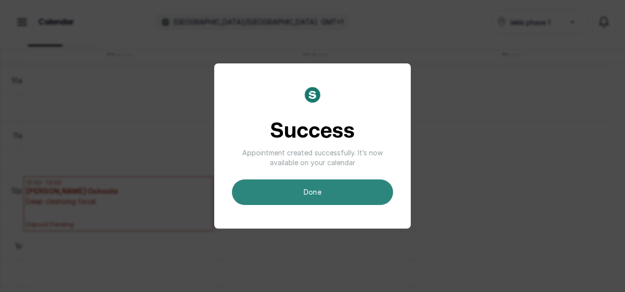
click at [327, 195] on button "done" at bounding box center [312, 192] width 161 height 26
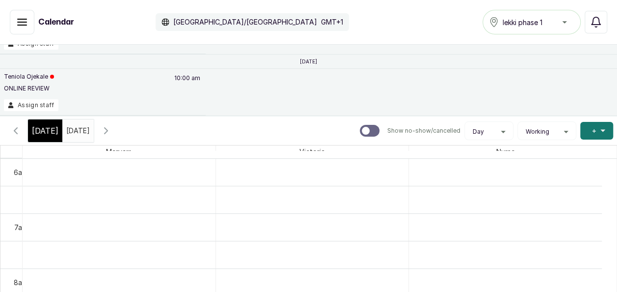
scroll to position [74, 0]
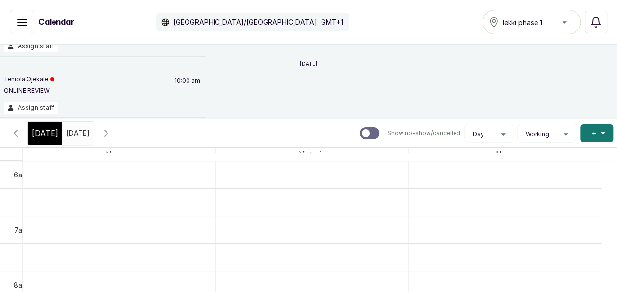
click at [66, 135] on input "03/10/2025" at bounding box center [69, 130] width 12 height 17
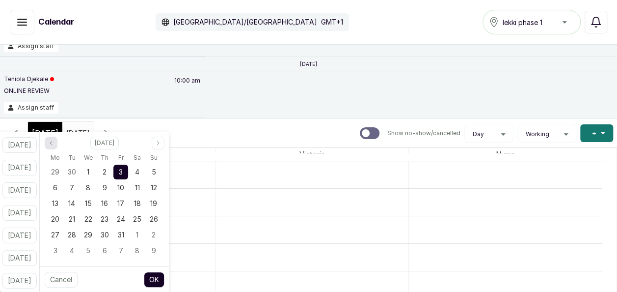
click at [57, 148] on button "Previous month" at bounding box center [51, 143] width 13 height 13
click at [92, 202] on span "17" at bounding box center [88, 203] width 7 height 8
click at [163, 274] on button "OK" at bounding box center [154, 280] width 21 height 16
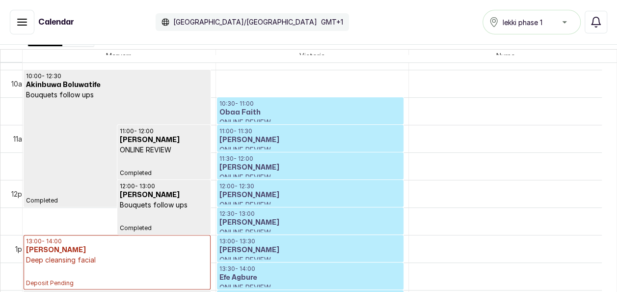
scroll to position [331, 0]
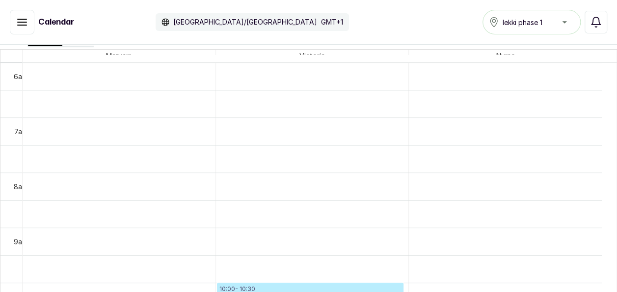
click at [614, 43] on div "Calendar Africa/Lagos GMT+1 lekki phase 1 Notifications" at bounding box center [308, 22] width 617 height 45
drag, startPoint x: 614, startPoint y: 43, endPoint x: 610, endPoint y: 54, distance: 11.3
click at [610, 54] on div "Calendar Africa/Lagos GMT+1 lekki phase 1 Notifications Unassigned appointments…" at bounding box center [308, 148] width 617 height 297
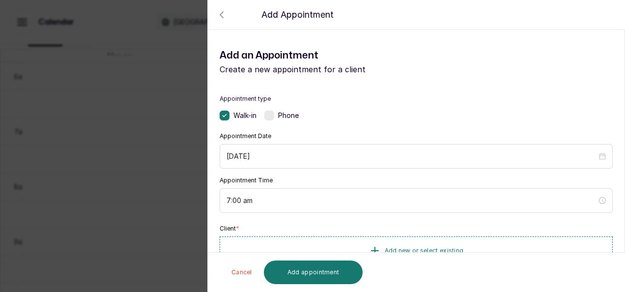
click at [58, 270] on div "Back Add Appointment Add an Appointment Create a new appointment for a client A…" at bounding box center [312, 146] width 625 height 292
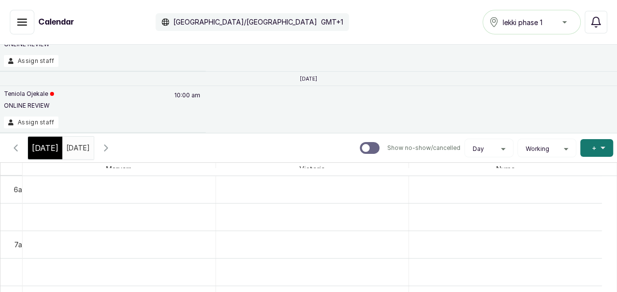
scroll to position [54, 0]
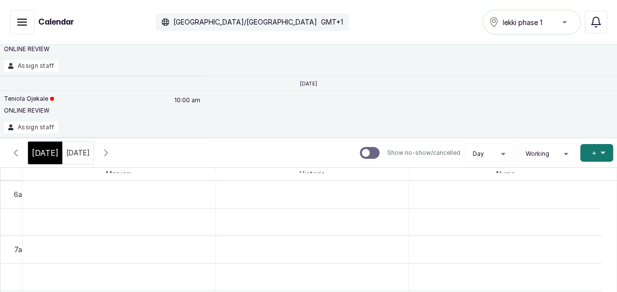
click at [15, 151] on icon "button" at bounding box center [15, 153] width 3 height 6
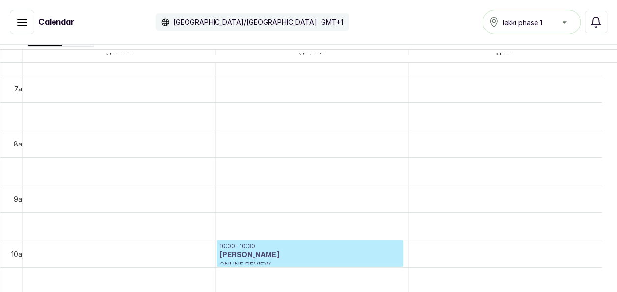
scroll to position [387, 0]
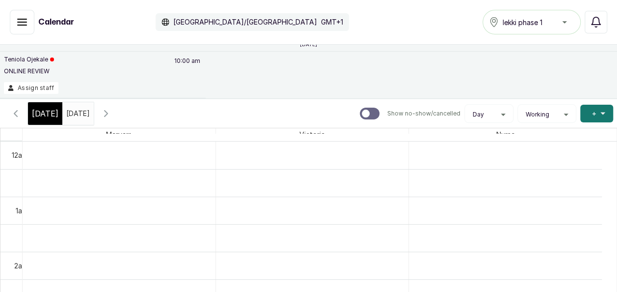
click at [93, 104] on span at bounding box center [84, 111] width 19 height 17
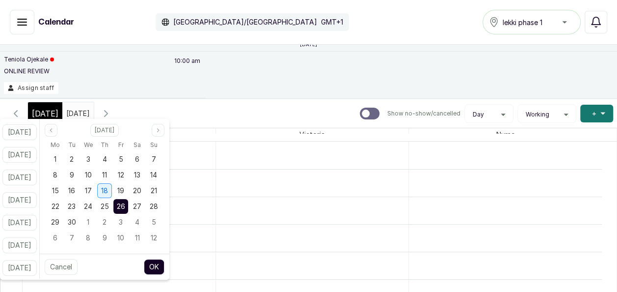
click at [108, 192] on span "18" at bounding box center [104, 190] width 7 height 8
click at [96, 195] on div "17" at bounding box center [88, 190] width 15 height 15
click at [165, 271] on button "OK" at bounding box center [154, 267] width 21 height 16
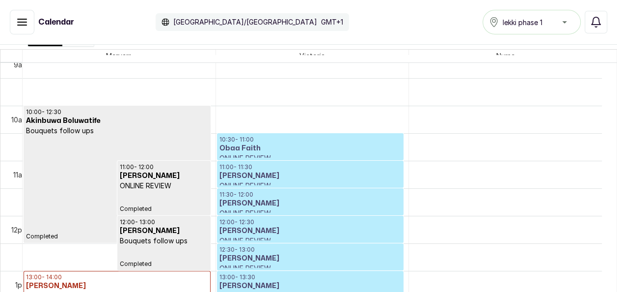
click at [22, 25] on icon "button" at bounding box center [22, 22] width 9 height 6
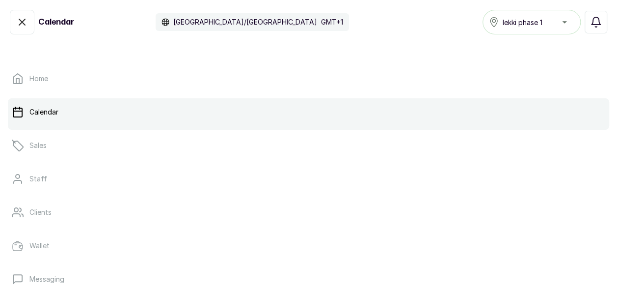
click at [22, 25] on icon "button" at bounding box center [22, 22] width 12 height 12
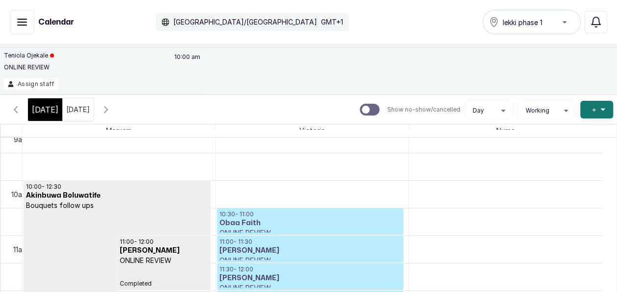
scroll to position [93, 0]
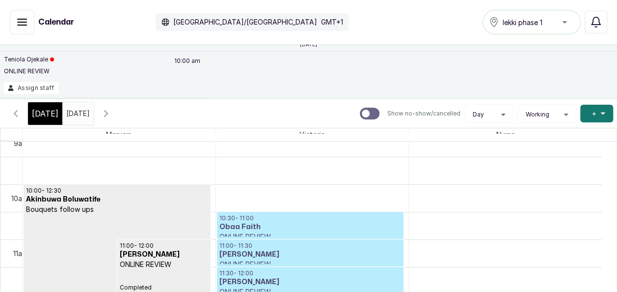
click at [87, 111] on icon "calender simple" at bounding box center [84, 111] width 7 height 7
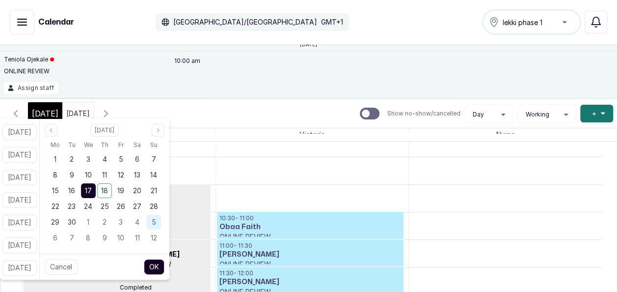
click at [156, 221] on span "5" at bounding box center [154, 222] width 4 height 8
click at [139, 162] on span "4" at bounding box center [137, 159] width 4 height 8
click at [165, 263] on button "OK" at bounding box center [154, 267] width 21 height 16
type input "04/10/2025"
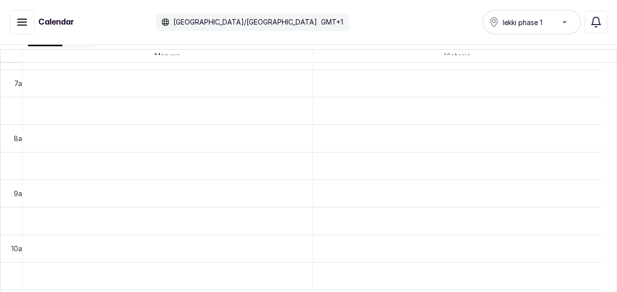
scroll to position [389, 0]
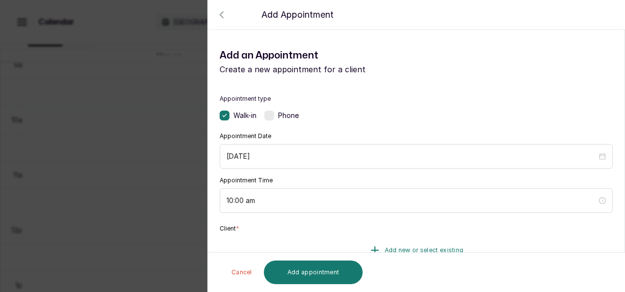
click at [397, 245] on button "Add new or select existing" at bounding box center [416, 250] width 393 height 28
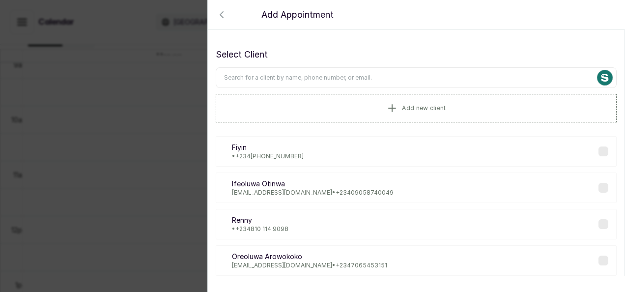
click at [360, 81] on input "text" at bounding box center [416, 77] width 401 height 21
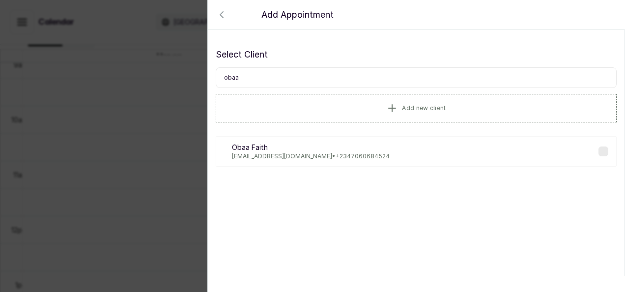
type input "obaa"
click at [349, 156] on p "obaafaithmakuo@gmail.com • +234 7060684524" at bounding box center [311, 156] width 158 height 8
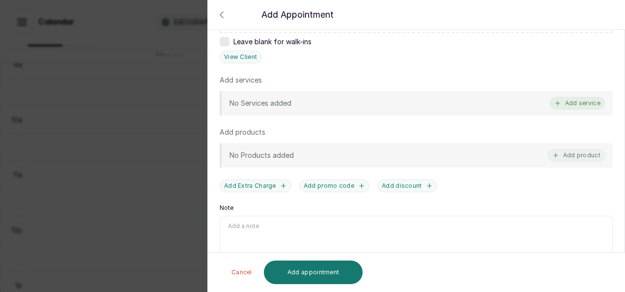
click at [567, 105] on button "Add service" at bounding box center [577, 103] width 55 height 13
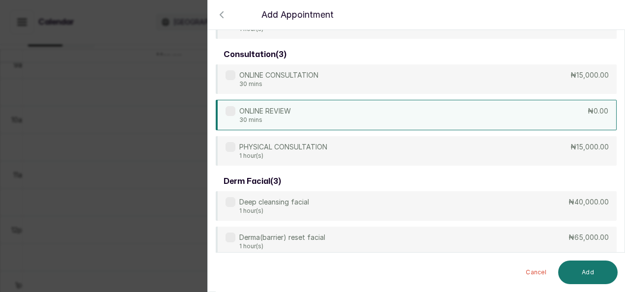
click at [438, 104] on div "ONLINE REVIEW 30 mins ₦0.00" at bounding box center [416, 115] width 401 height 30
click at [575, 271] on button "Add" at bounding box center [587, 272] width 59 height 24
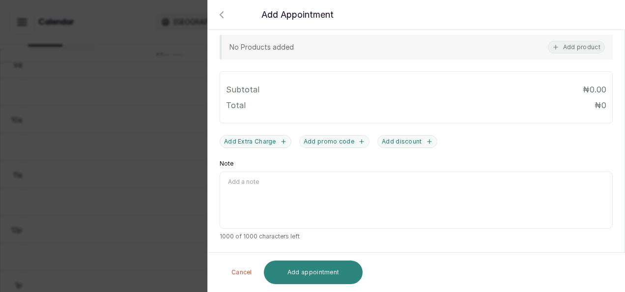
click at [333, 270] on button "Add appointment" at bounding box center [313, 272] width 99 height 24
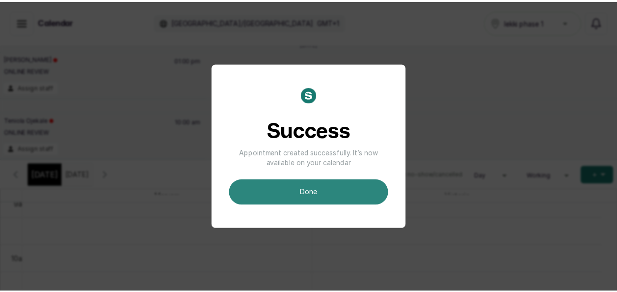
scroll to position [0, 0]
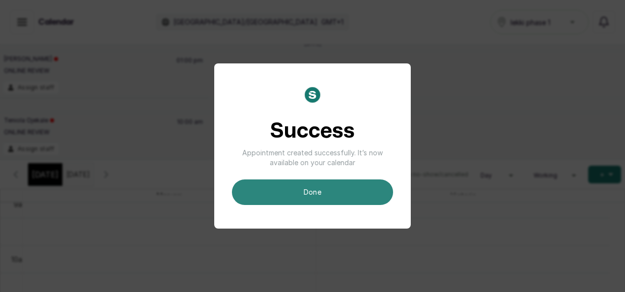
click at [295, 197] on button "done" at bounding box center [312, 192] width 161 height 26
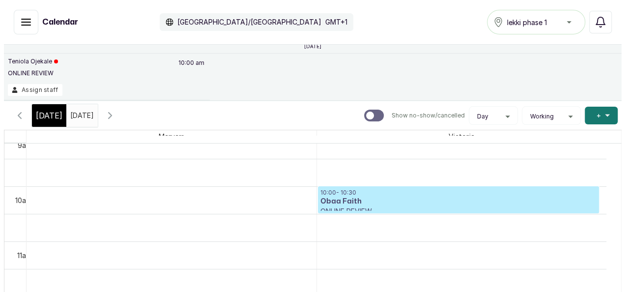
scroll to position [91, 0]
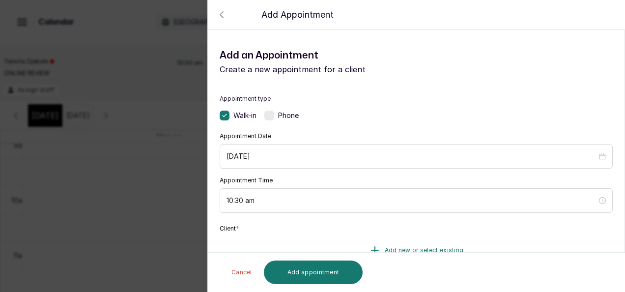
click at [393, 251] on span "Add new or select existing" at bounding box center [424, 250] width 79 height 8
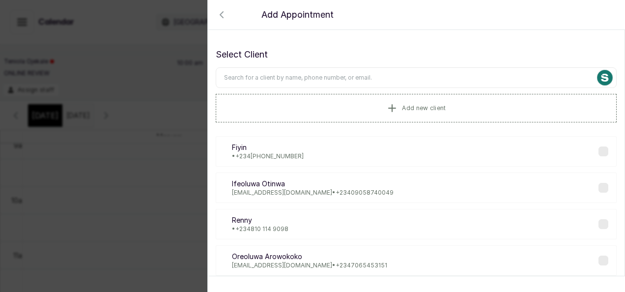
click at [348, 81] on input "text" at bounding box center [416, 77] width 401 height 21
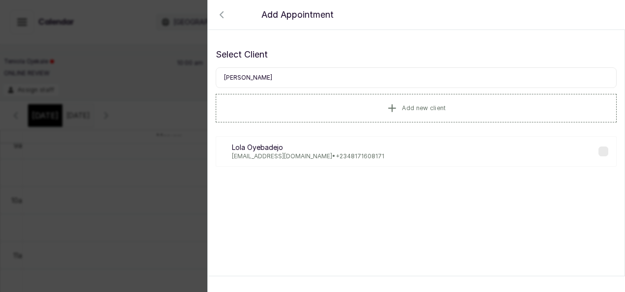
type input "lola oye"
click at [303, 152] on p "ibilola.aisida@live.co.uk • +234 8171608171" at bounding box center [308, 156] width 152 height 8
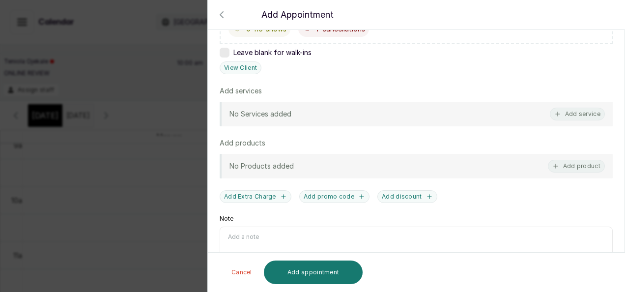
scroll to position [254, 0]
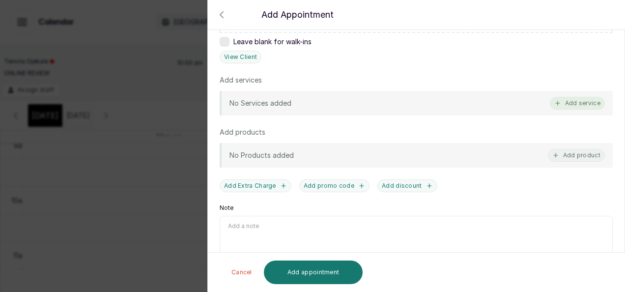
click at [570, 104] on button "Add service" at bounding box center [577, 103] width 55 height 13
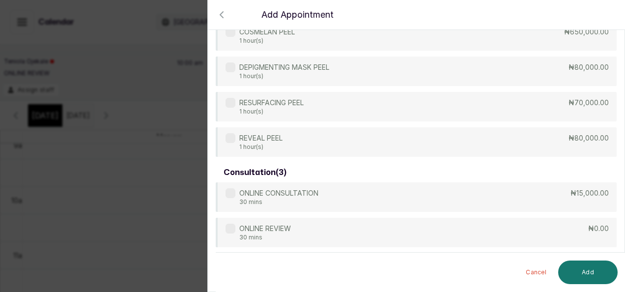
scroll to position [432, 0]
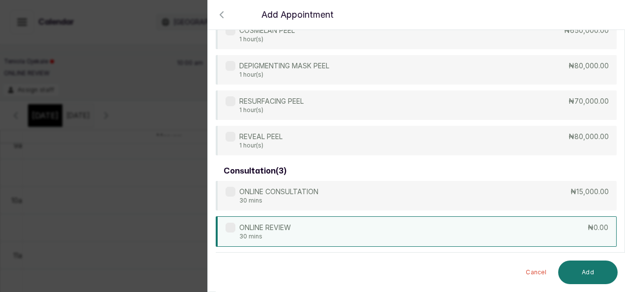
click at [396, 225] on div "ONLINE REVIEW 30 mins ₦0.00" at bounding box center [416, 231] width 401 height 30
click at [573, 274] on button "Add" at bounding box center [587, 272] width 59 height 24
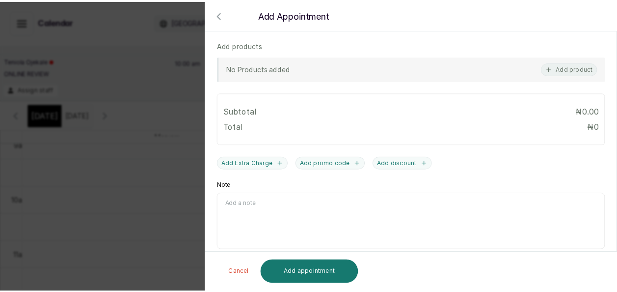
scroll to position [389, 0]
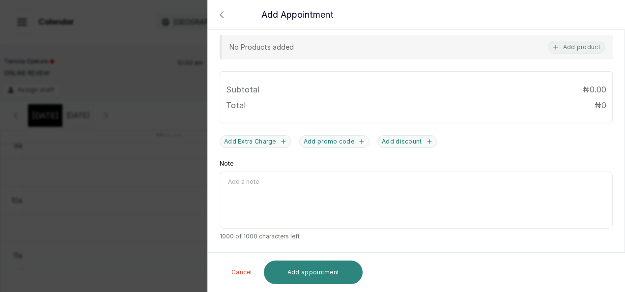
click at [350, 274] on button "Add appointment" at bounding box center [313, 272] width 99 height 24
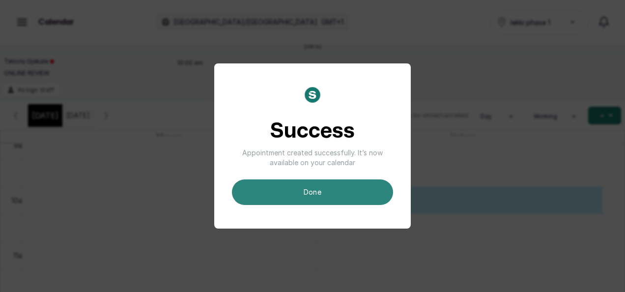
click at [353, 195] on button "done" at bounding box center [312, 192] width 161 height 26
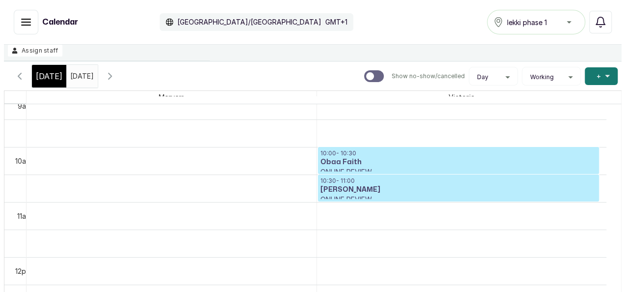
scroll to position [131, 0]
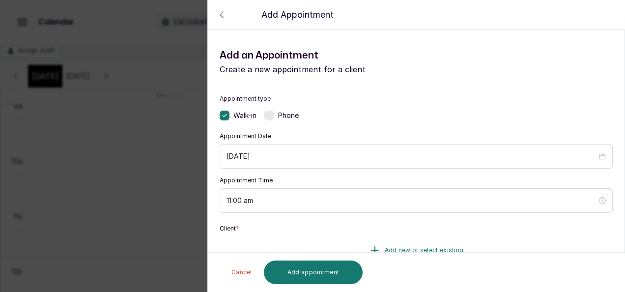
click at [351, 248] on button "Add new or select existing" at bounding box center [416, 250] width 393 height 28
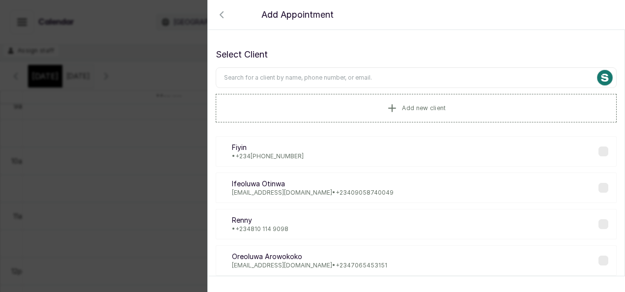
click at [329, 80] on input "text" at bounding box center [416, 77] width 401 height 21
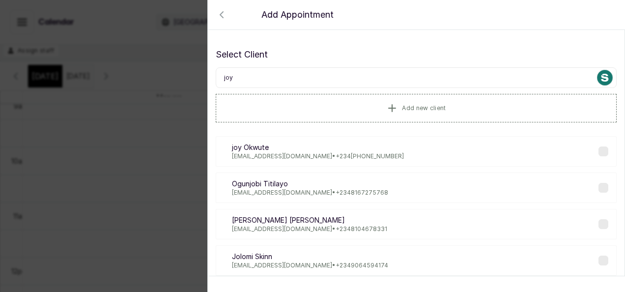
type input "joy"
click at [307, 150] on p "joy Okwute" at bounding box center [318, 147] width 172 height 10
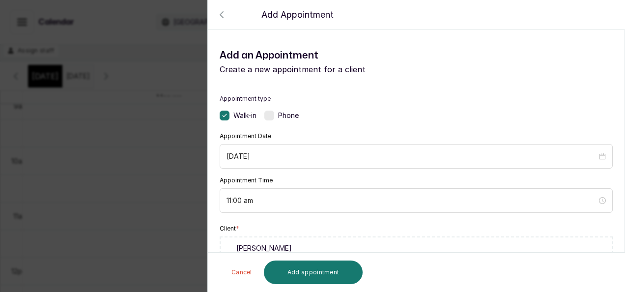
scroll to position [254, 0]
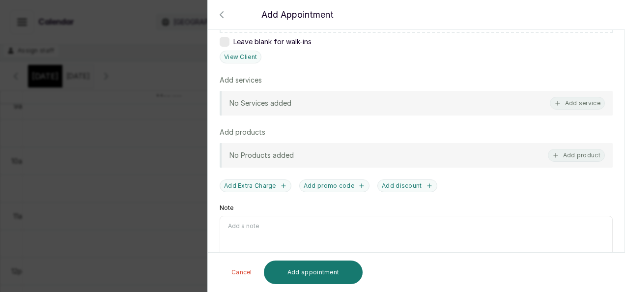
click at [576, 108] on div "No Services added Add service" at bounding box center [416, 103] width 393 height 25
click at [571, 98] on button "Add service" at bounding box center [577, 103] width 55 height 13
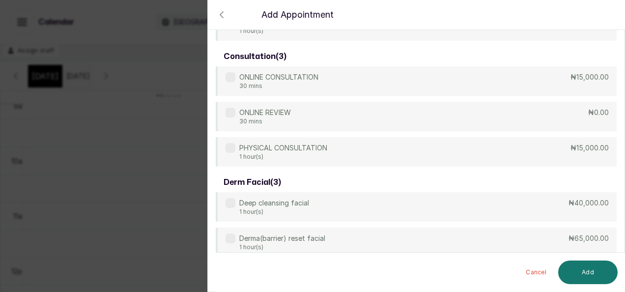
scroll to position [568, 0]
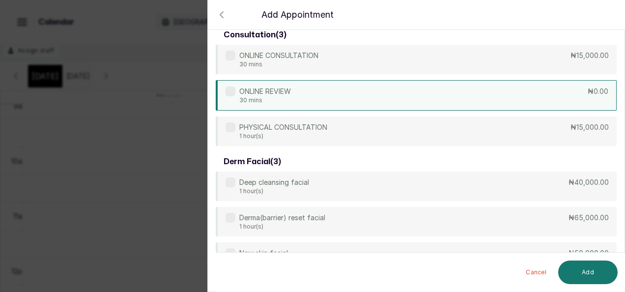
click at [297, 91] on div "ONLINE REVIEW 30 mins ₦0.00" at bounding box center [416, 95] width 401 height 30
click at [581, 264] on button "Add" at bounding box center [587, 272] width 59 height 24
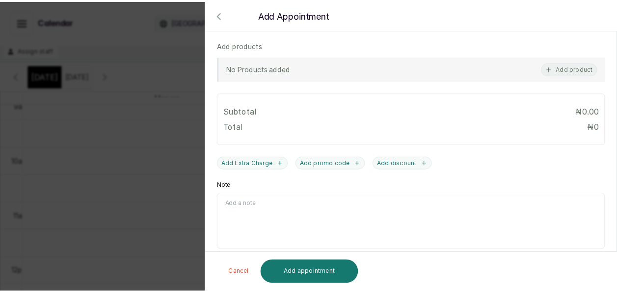
scroll to position [389, 0]
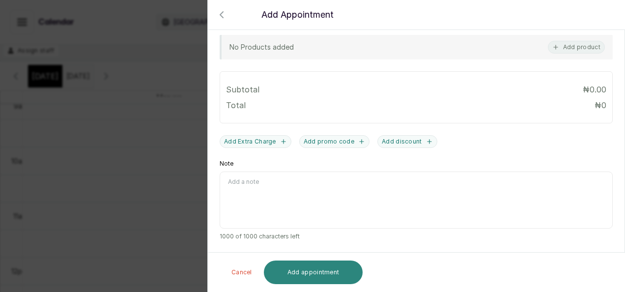
click at [335, 275] on button "Add appointment" at bounding box center [313, 272] width 99 height 24
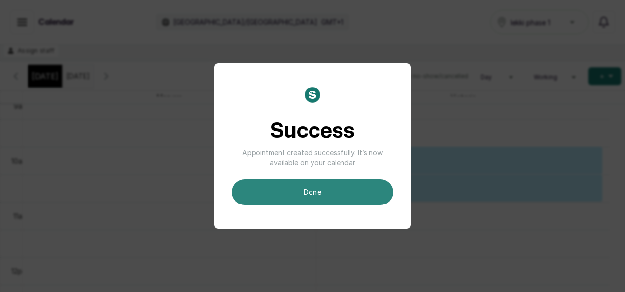
click at [358, 189] on button "done" at bounding box center [312, 192] width 161 height 26
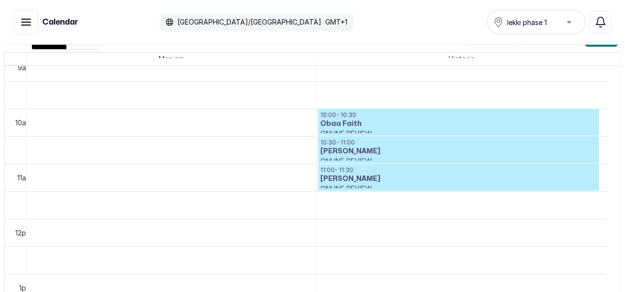
scroll to position [170, 0]
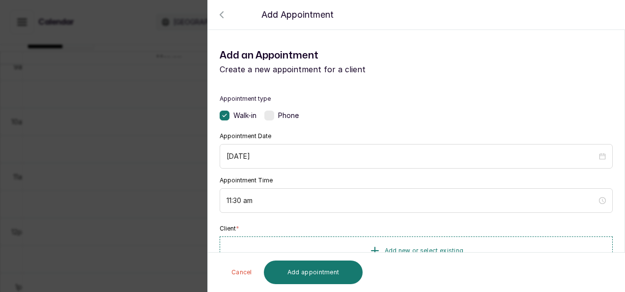
click at [469, 245] on button "Add new or select existing" at bounding box center [416, 250] width 393 height 28
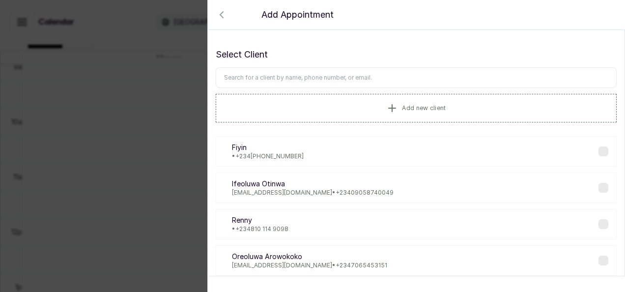
click at [417, 67] on div "Select Client Add new client" at bounding box center [416, 85] width 401 height 75
click at [405, 73] on input "text" at bounding box center [416, 77] width 401 height 21
click at [398, 79] on input "text" at bounding box center [416, 77] width 401 height 21
click at [381, 83] on input "text" at bounding box center [416, 77] width 401 height 21
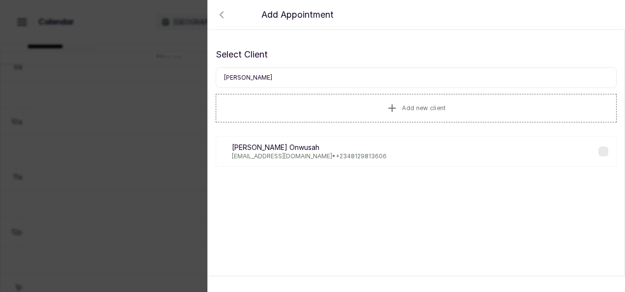
type input "midred"
click at [349, 156] on p "mildredonwusah@gmail.com • +234 8129813606" at bounding box center [309, 156] width 155 height 8
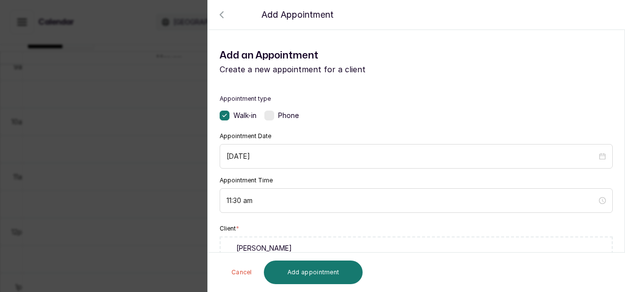
scroll to position [254, 0]
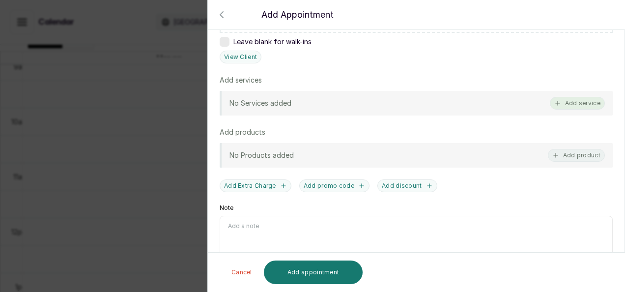
click at [573, 102] on button "Add service" at bounding box center [577, 103] width 55 height 13
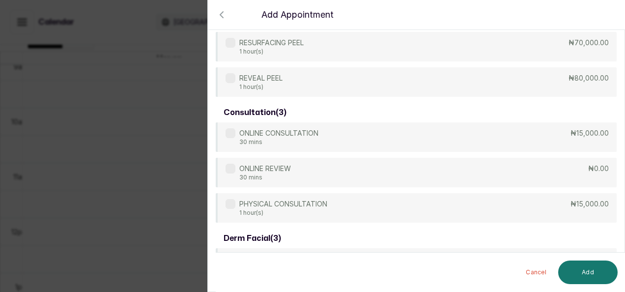
scroll to position [491, 0]
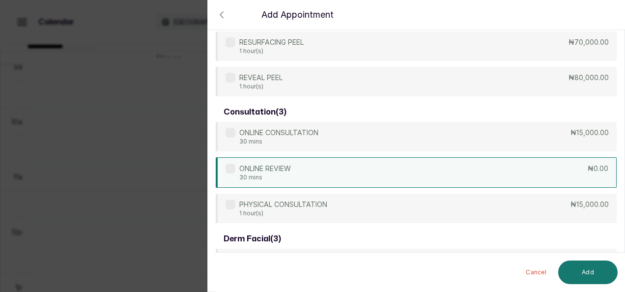
click at [443, 167] on div "ONLINE REVIEW 30 mins ₦0.00" at bounding box center [416, 172] width 401 height 30
click at [587, 272] on button "Add" at bounding box center [587, 272] width 59 height 24
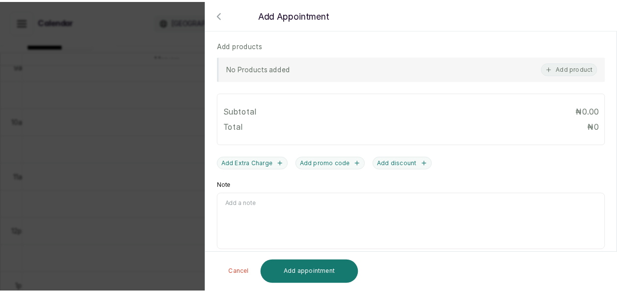
scroll to position [389, 0]
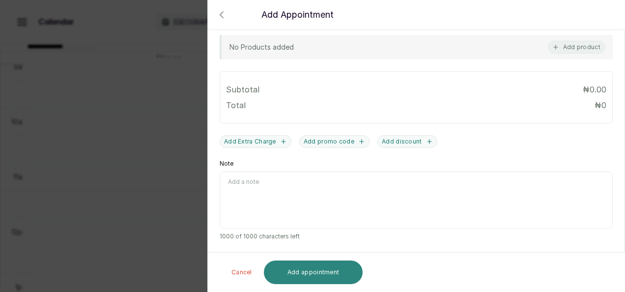
click at [338, 275] on button "Add appointment" at bounding box center [313, 272] width 99 height 24
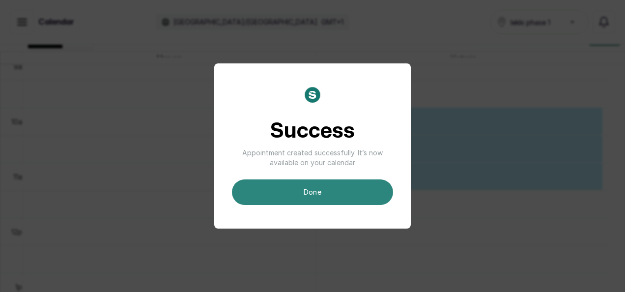
click at [344, 201] on button "done" at bounding box center [312, 192] width 161 height 26
